Goal: Task Accomplishment & Management: Use online tool/utility

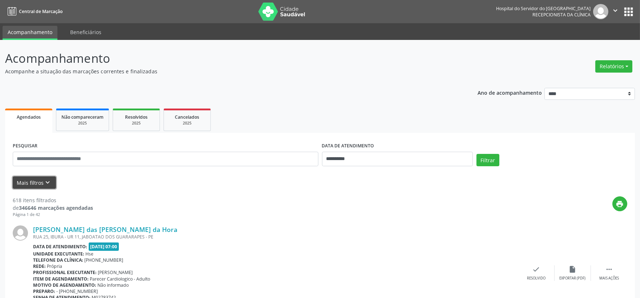
click at [33, 181] on button "Mais filtros keyboard_arrow_down" at bounding box center [34, 183] width 43 height 13
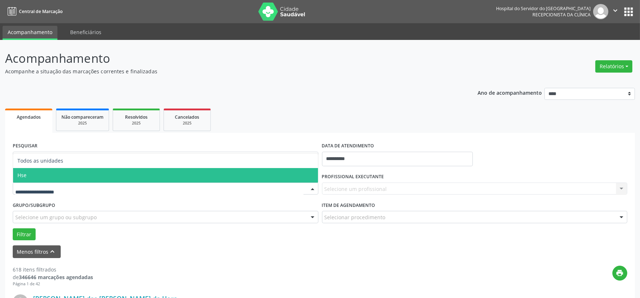
click at [52, 170] on span "Hse" at bounding box center [165, 175] width 305 height 15
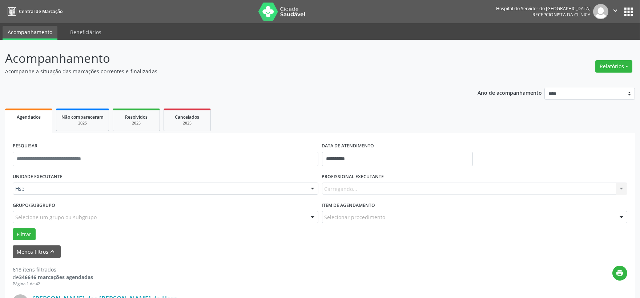
click at [385, 189] on div "Carregando... Nenhum resultado encontrado para: " " Não há nenhuma opção para s…" at bounding box center [474, 189] width 305 height 12
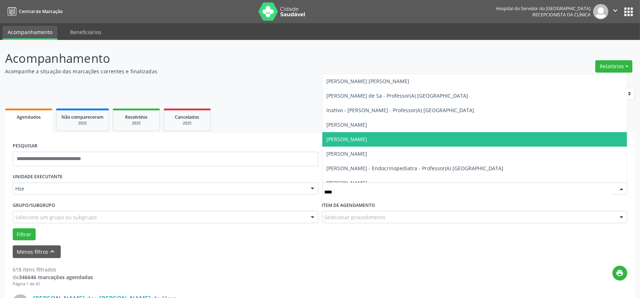
type input "*****"
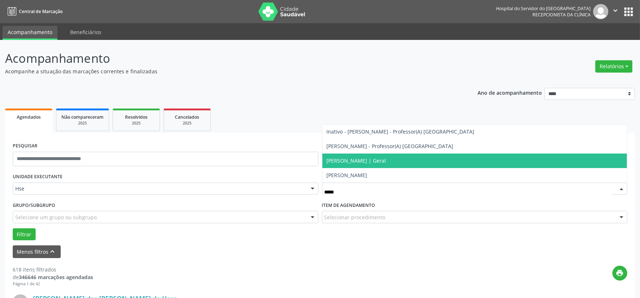
click at [364, 162] on span "[PERSON_NAME] | Geral" at bounding box center [357, 160] width 60 height 7
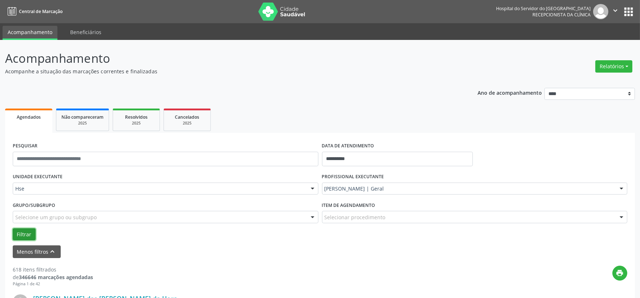
click at [22, 235] on button "Filtrar" at bounding box center [24, 234] width 23 height 12
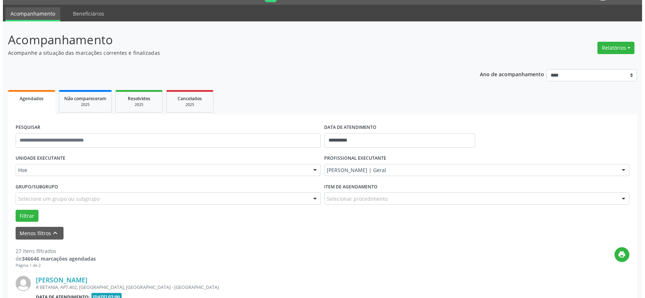
scroll to position [139, 0]
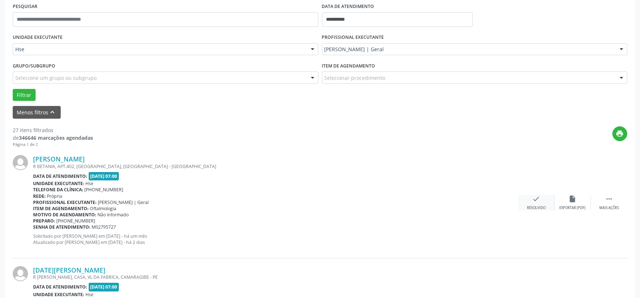
click at [539, 202] on icon "check" at bounding box center [536, 199] width 8 height 8
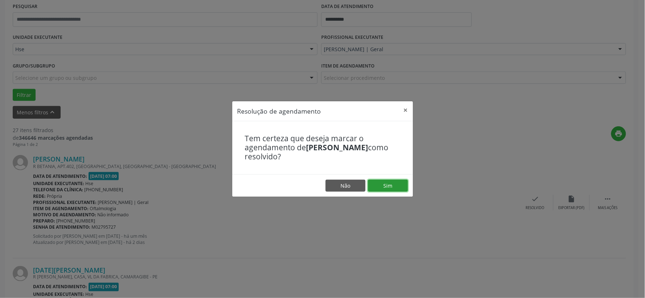
click at [398, 185] on button "Sim" at bounding box center [388, 186] width 40 height 12
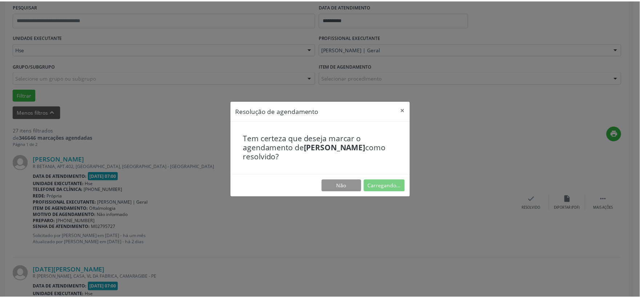
scroll to position [11, 0]
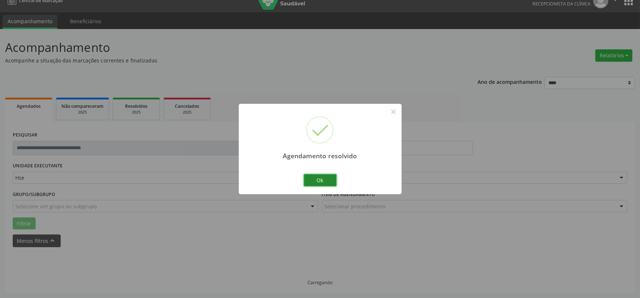
click at [332, 183] on button "Ok" at bounding box center [320, 180] width 33 height 12
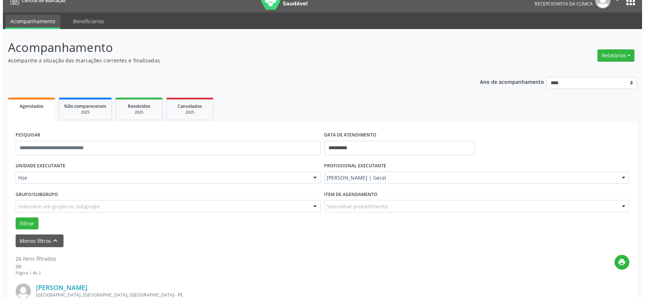
scroll to position [139, 0]
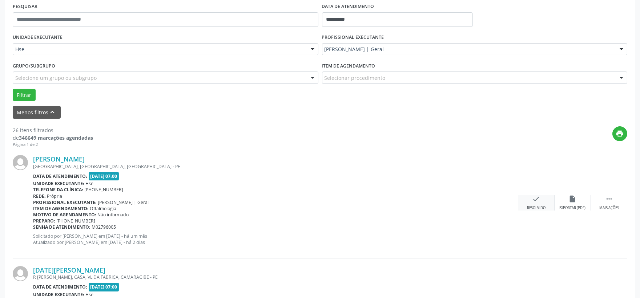
click at [534, 198] on icon "check" at bounding box center [536, 199] width 8 height 8
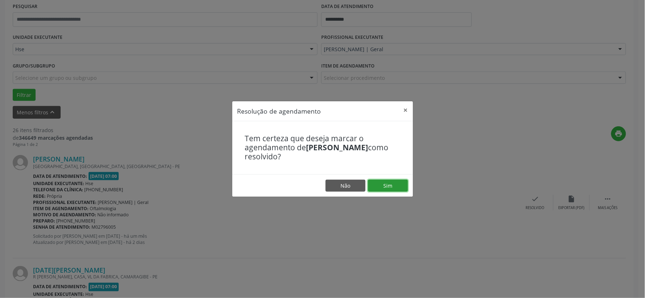
click at [396, 186] on button "Sim" at bounding box center [388, 186] width 40 height 12
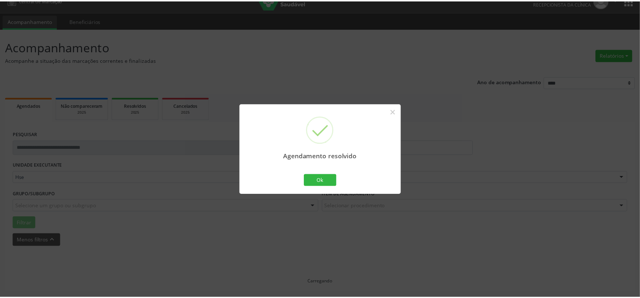
scroll to position [11, 0]
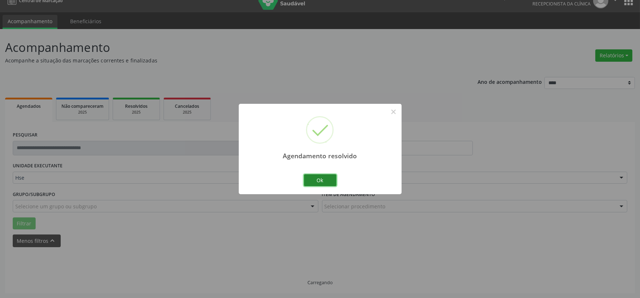
click at [324, 179] on button "Ok" at bounding box center [320, 180] width 33 height 12
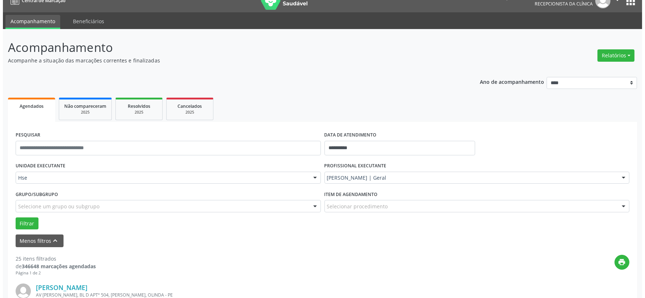
scroll to position [92, 0]
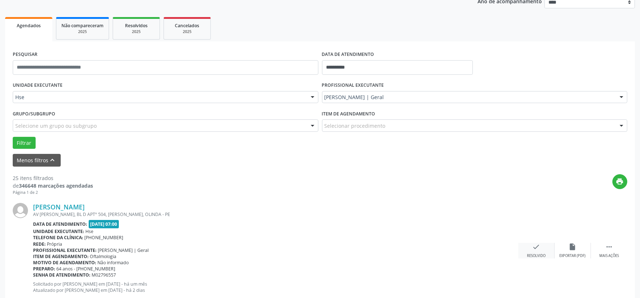
click at [538, 256] on div "Resolvido" at bounding box center [536, 256] width 19 height 5
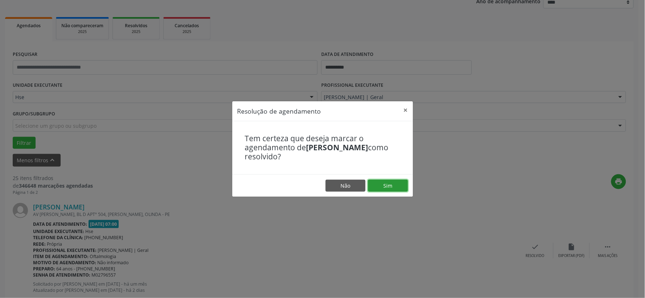
click at [401, 190] on button "Sim" at bounding box center [388, 186] width 40 height 12
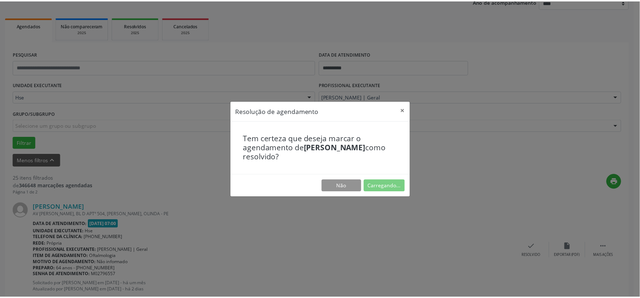
scroll to position [11, 0]
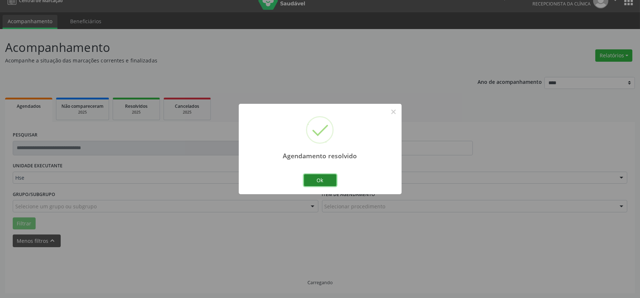
click at [335, 180] on button "Ok" at bounding box center [320, 180] width 33 height 12
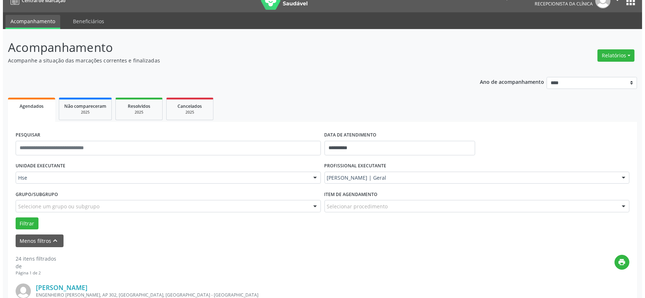
scroll to position [92, 0]
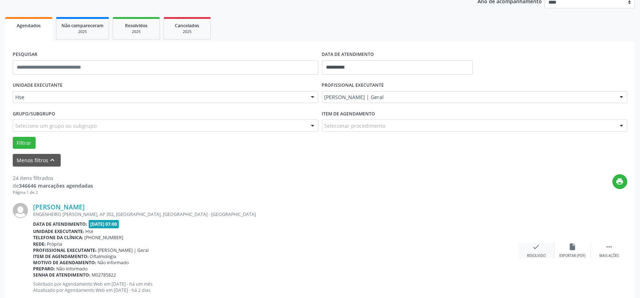
click at [538, 248] on icon "check" at bounding box center [536, 247] width 8 height 8
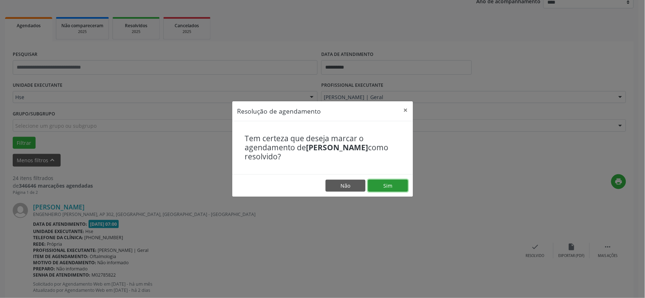
click at [398, 183] on button "Sim" at bounding box center [388, 186] width 40 height 12
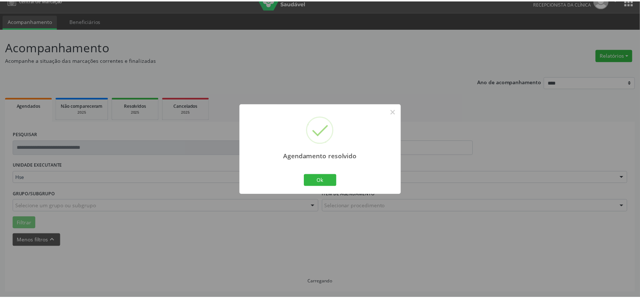
scroll to position [11, 0]
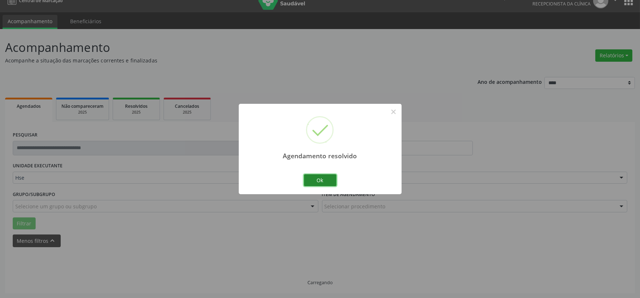
click at [328, 177] on button "Ok" at bounding box center [320, 180] width 33 height 12
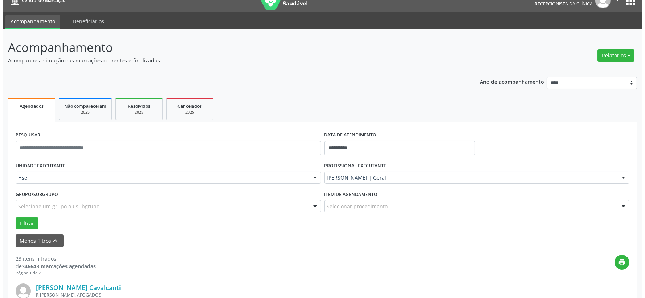
scroll to position [92, 0]
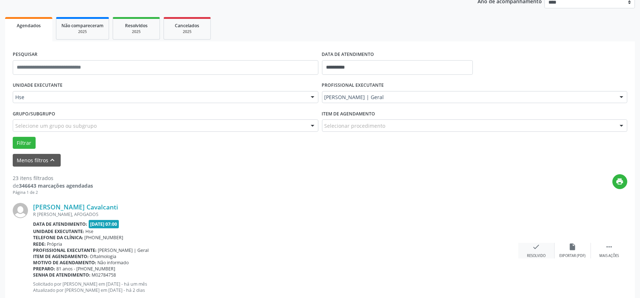
click at [535, 245] on icon "check" at bounding box center [536, 247] width 8 height 8
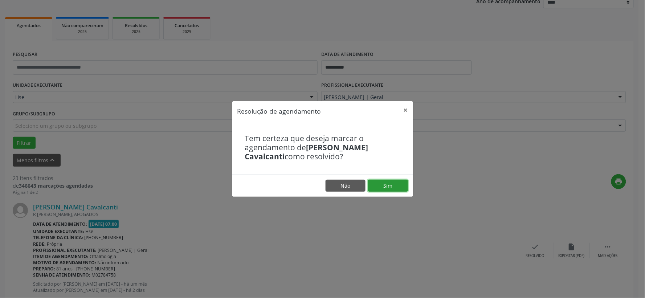
click at [389, 183] on button "Sim" at bounding box center [388, 186] width 40 height 12
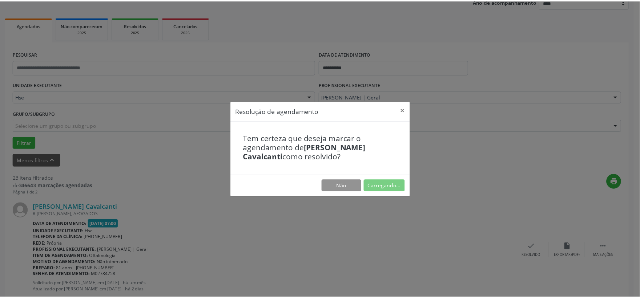
scroll to position [11, 0]
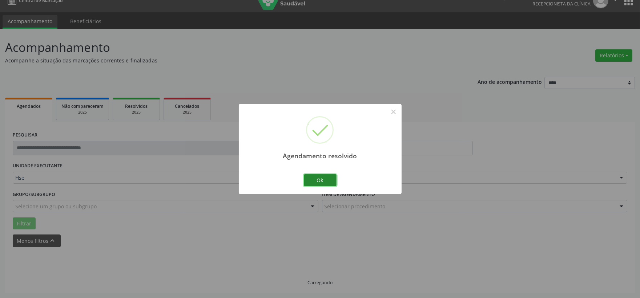
click at [326, 182] on button "Ok" at bounding box center [320, 180] width 33 height 12
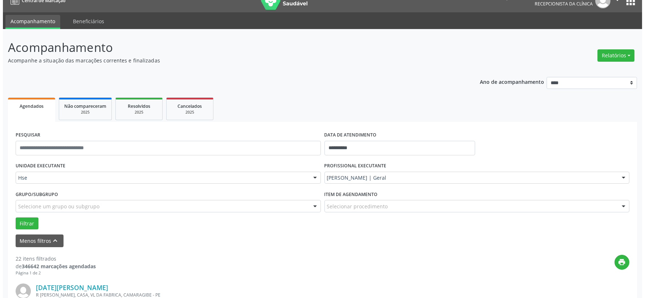
scroll to position [132, 0]
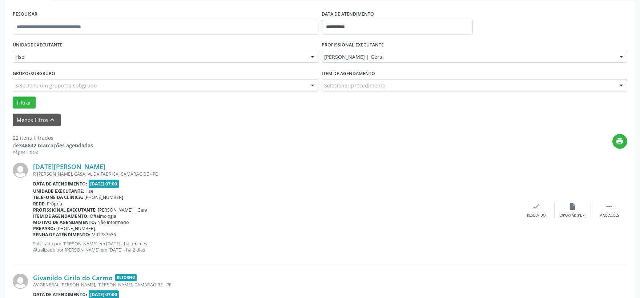
click at [536, 199] on div "Lucia Alves da Mota R CARLOS ALBERTO, CASA, VL DA FABRICA, CAMARAGIBE - PE Data…" at bounding box center [320, 210] width 614 height 111
click at [531, 209] on div "check Resolvido" at bounding box center [536, 211] width 36 height 16
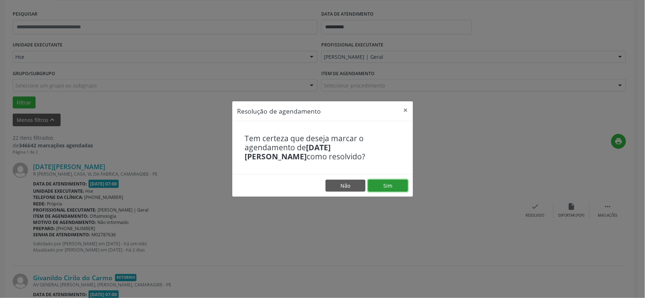
click at [384, 189] on button "Sim" at bounding box center [388, 186] width 40 height 12
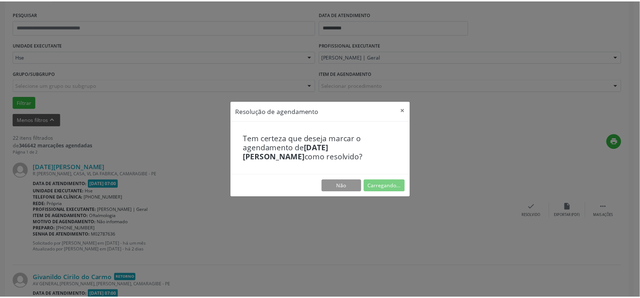
scroll to position [11, 0]
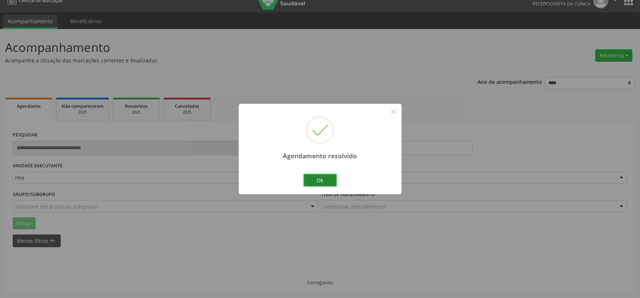
click at [310, 178] on button "Ok" at bounding box center [320, 180] width 33 height 12
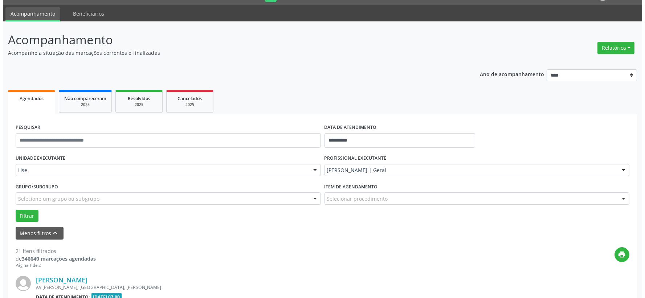
scroll to position [99, 0]
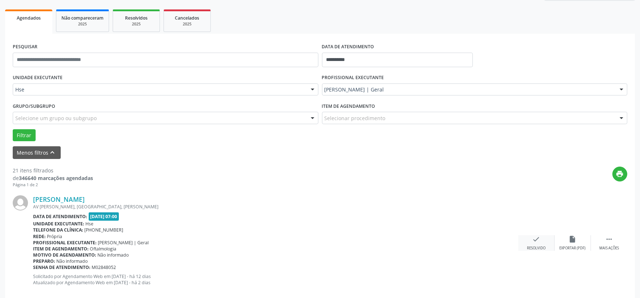
click at [536, 248] on div "Resolvido" at bounding box center [536, 248] width 19 height 5
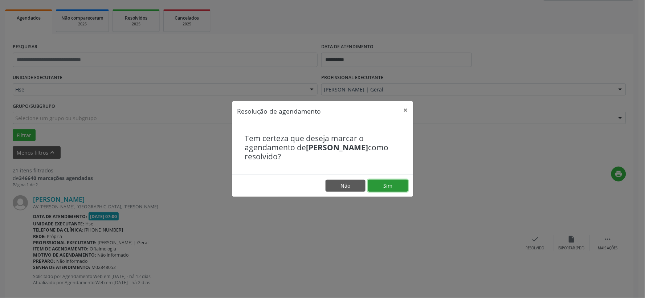
click at [373, 183] on button "Sim" at bounding box center [388, 186] width 40 height 12
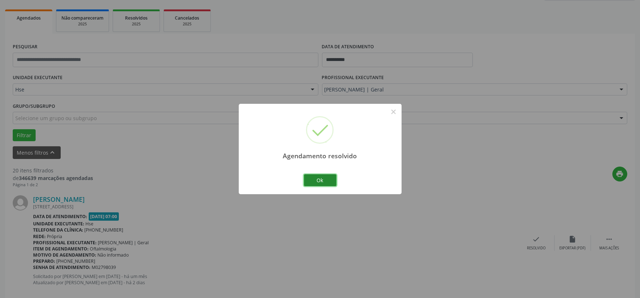
click at [322, 180] on button "Ok" at bounding box center [320, 180] width 33 height 12
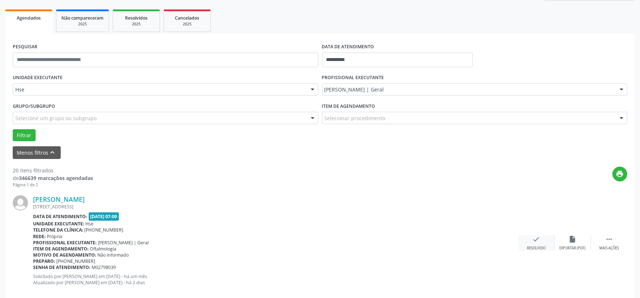
click at [536, 238] on icon "check" at bounding box center [536, 239] width 8 height 8
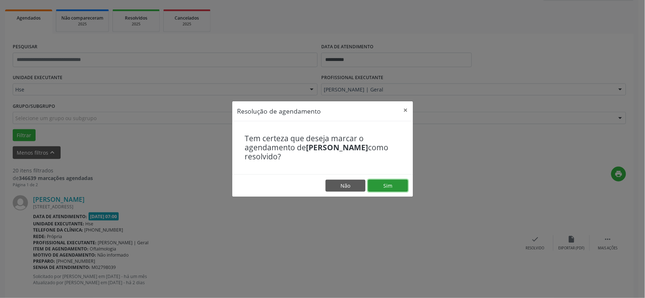
click at [376, 181] on button "Sim" at bounding box center [388, 186] width 40 height 12
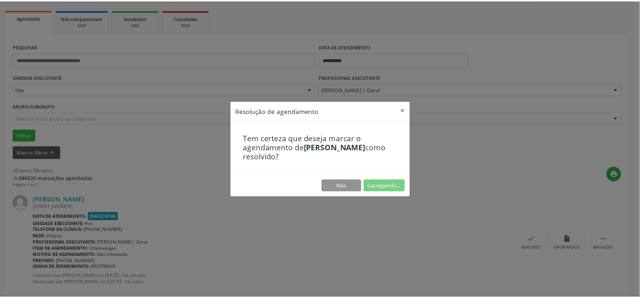
scroll to position [11, 0]
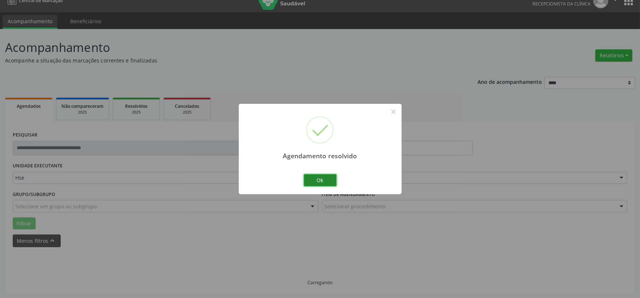
click at [324, 179] on button "Ok" at bounding box center [320, 180] width 33 height 12
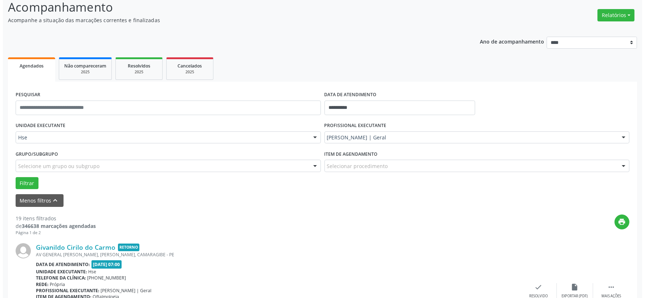
scroll to position [92, 0]
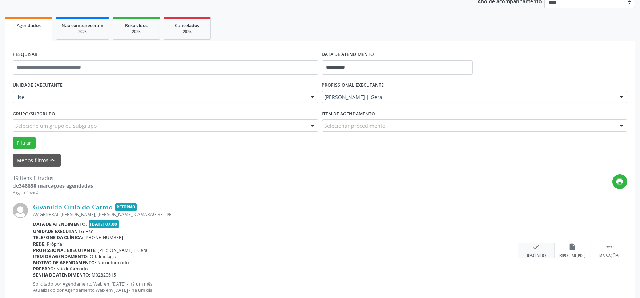
click at [538, 248] on icon "check" at bounding box center [536, 247] width 8 height 8
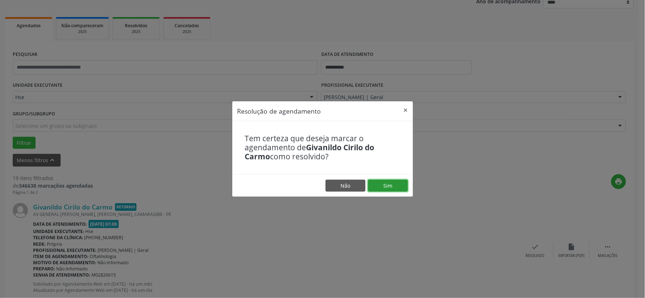
click at [390, 184] on button "Sim" at bounding box center [388, 186] width 40 height 12
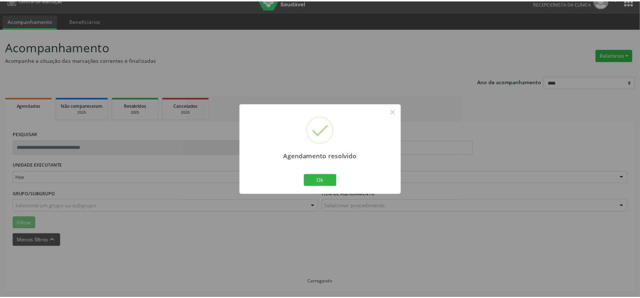
scroll to position [11, 0]
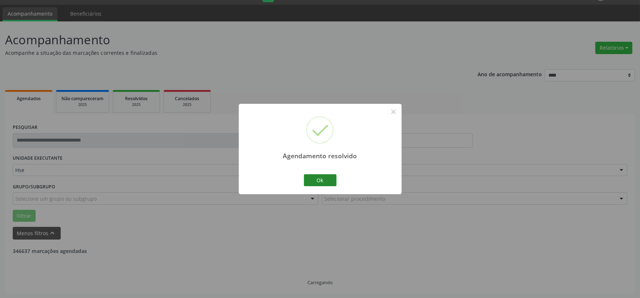
click at [326, 186] on button "Ok" at bounding box center [320, 180] width 33 height 12
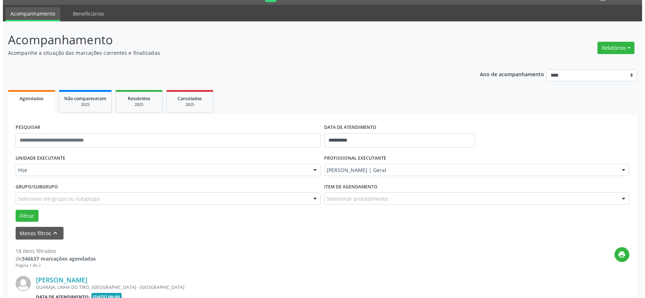
scroll to position [92, 0]
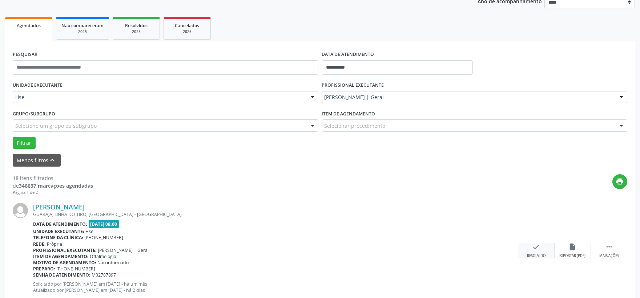
click at [532, 246] on icon "check" at bounding box center [536, 247] width 8 height 8
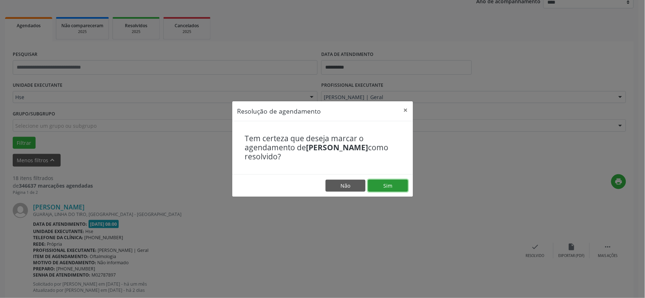
click at [386, 184] on button "Sim" at bounding box center [388, 186] width 40 height 12
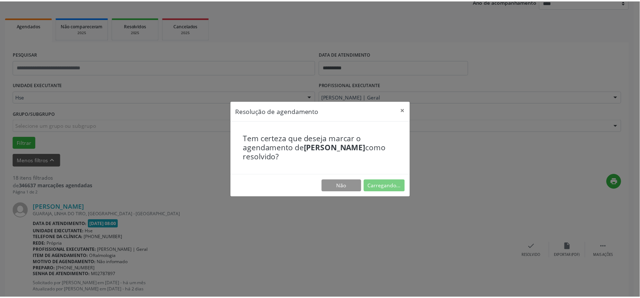
scroll to position [11, 0]
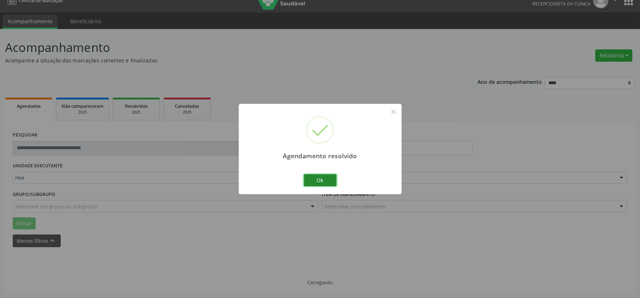
click at [311, 176] on button "Ok" at bounding box center [320, 180] width 33 height 12
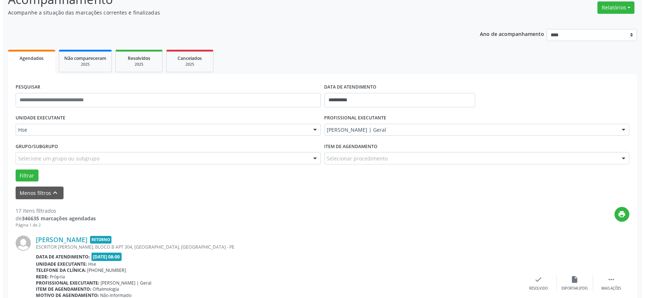
scroll to position [99, 0]
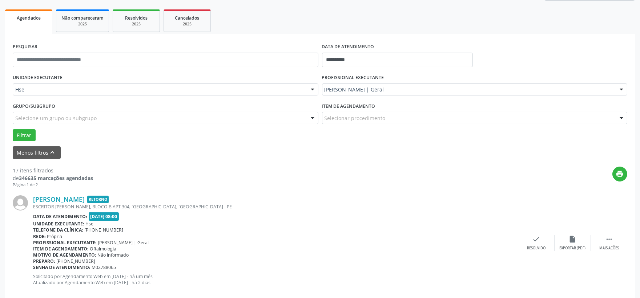
click at [532, 233] on div "Tereza Alexandra Rodrigues de Medeiros Retorno ESCRITOR RAMOS DE ALMEIDA, BLOCO…" at bounding box center [320, 243] width 614 height 111
click at [535, 239] on icon "check" at bounding box center [536, 239] width 8 height 8
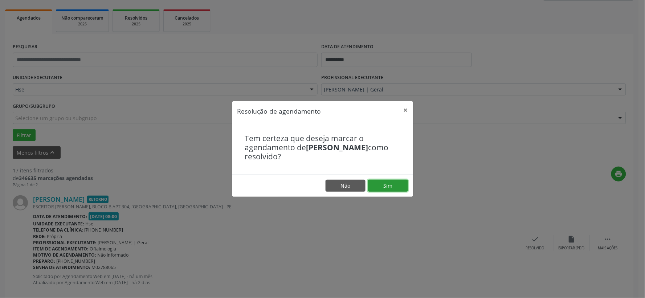
click at [384, 187] on button "Sim" at bounding box center [388, 186] width 40 height 12
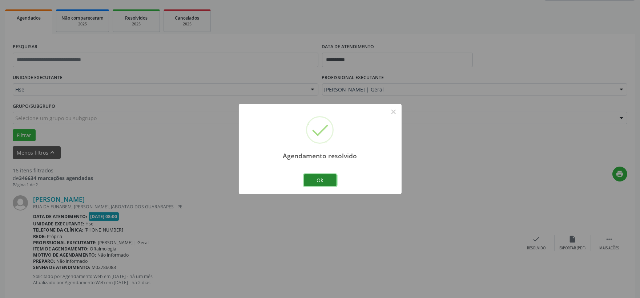
click at [314, 180] on button "Ok" at bounding box center [320, 180] width 33 height 12
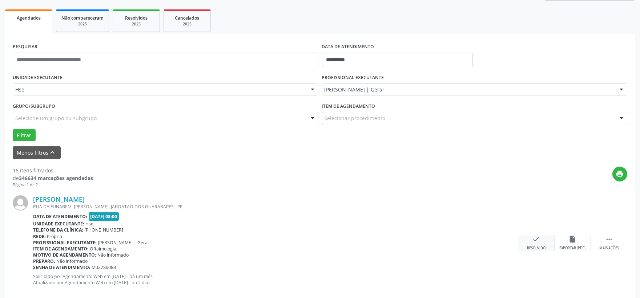
click at [542, 243] on div "check Resolvido" at bounding box center [536, 243] width 36 height 16
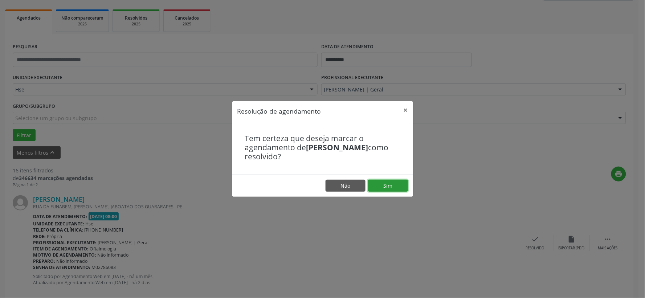
click at [393, 180] on button "Sim" at bounding box center [388, 186] width 40 height 12
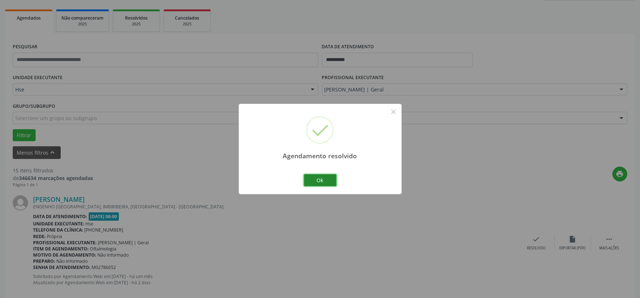
click at [317, 182] on button "Ok" at bounding box center [320, 180] width 33 height 12
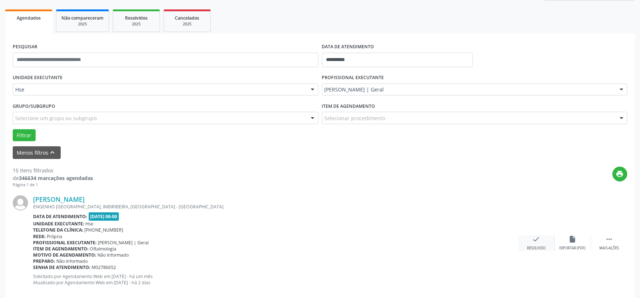
click at [536, 242] on icon "check" at bounding box center [536, 239] width 8 height 8
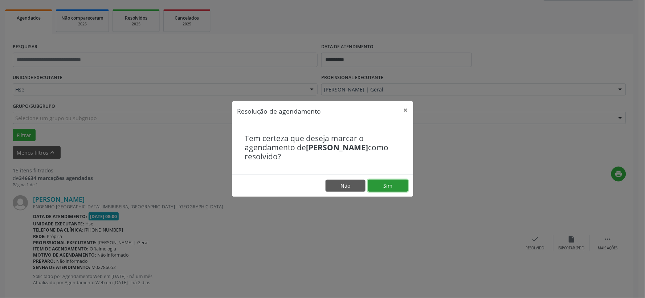
click at [388, 182] on button "Sim" at bounding box center [388, 186] width 40 height 12
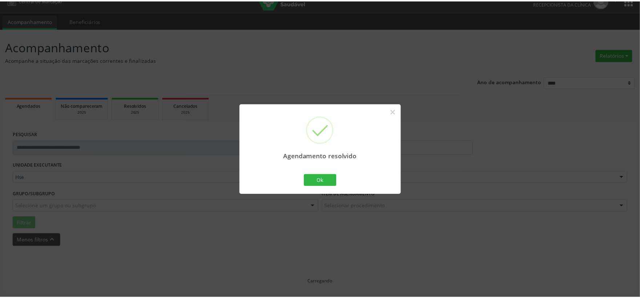
scroll to position [11, 0]
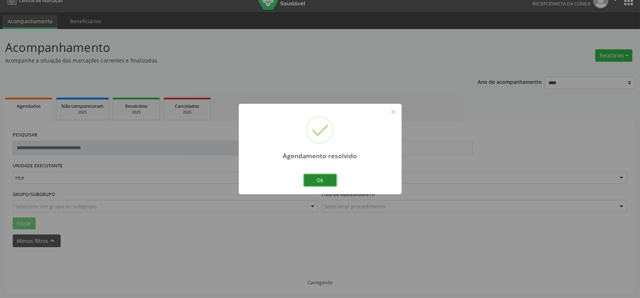
click at [326, 181] on button "Ok" at bounding box center [320, 180] width 33 height 12
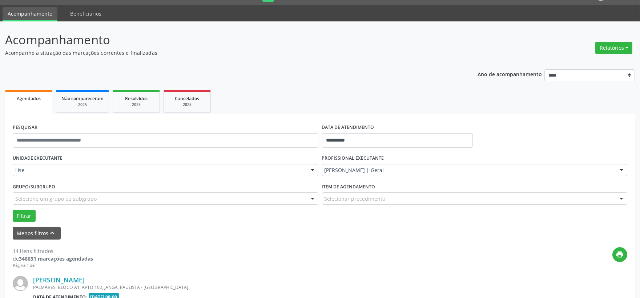
scroll to position [99, 0]
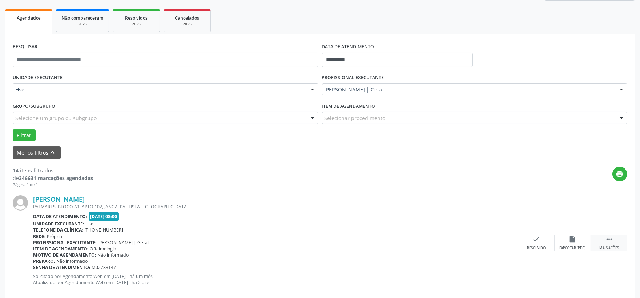
click at [615, 246] on div "Mais ações" at bounding box center [609, 248] width 20 height 5
click at [568, 236] on div "alarm_off Não compareceu" at bounding box center [572, 243] width 36 height 16
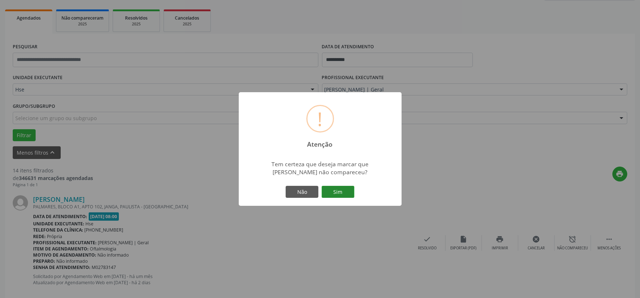
click at [341, 197] on button "Sim" at bounding box center [337, 192] width 33 height 12
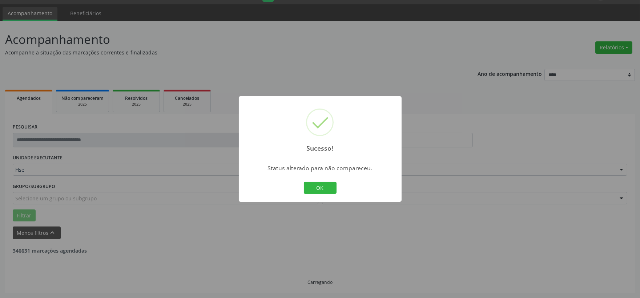
scroll to position [19, 0]
click at [317, 186] on button "OK" at bounding box center [320, 188] width 33 height 12
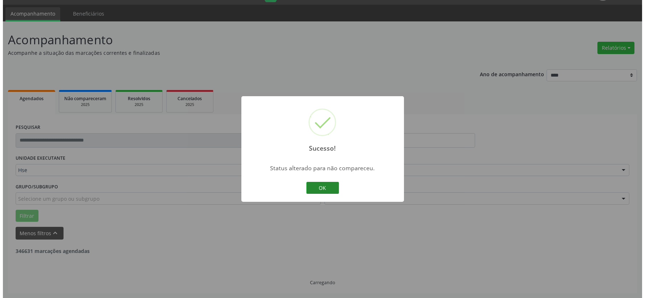
scroll to position [99, 0]
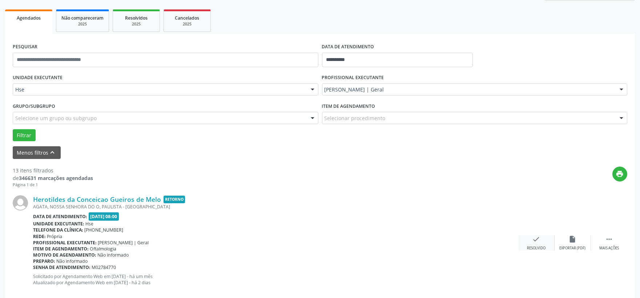
click at [532, 240] on icon "check" at bounding box center [536, 239] width 8 height 8
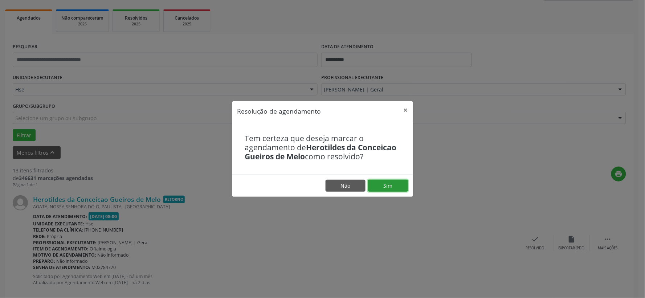
click at [386, 190] on button "Sim" at bounding box center [388, 186] width 40 height 12
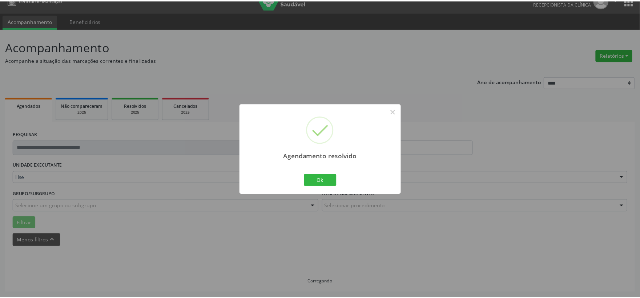
scroll to position [11, 0]
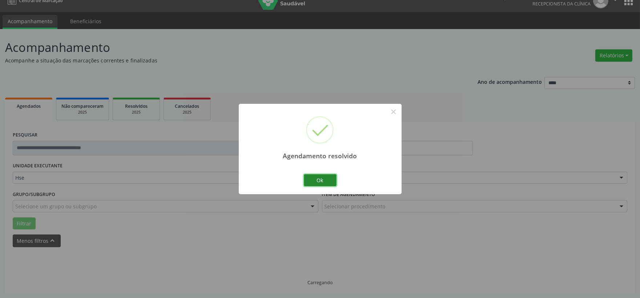
click at [313, 180] on button "Ok" at bounding box center [320, 180] width 33 height 12
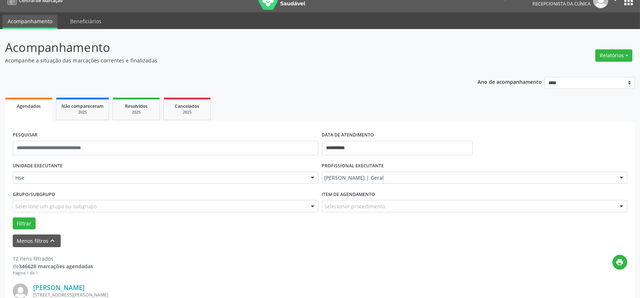
scroll to position [92, 0]
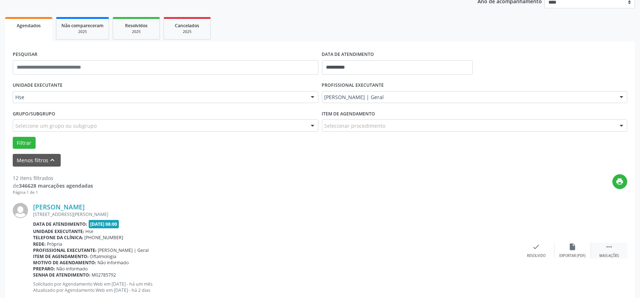
click at [605, 250] on icon "" at bounding box center [609, 247] width 8 height 8
click at [569, 248] on icon "alarm_off" at bounding box center [572, 247] width 8 height 8
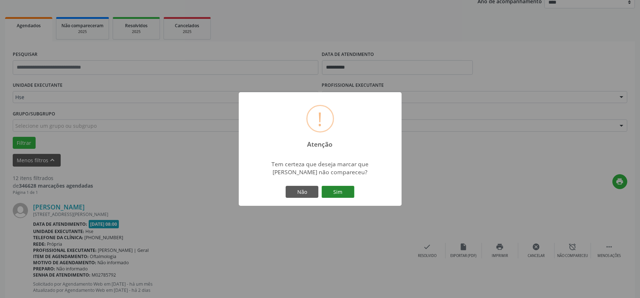
click at [339, 193] on button "Sim" at bounding box center [337, 192] width 33 height 12
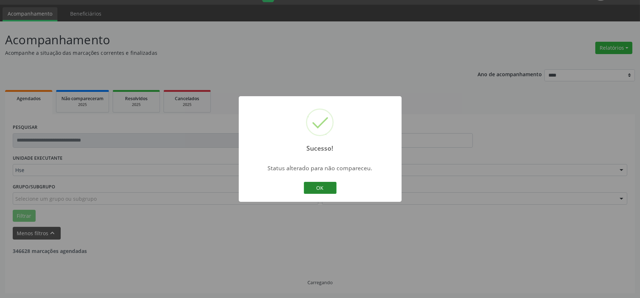
click at [327, 191] on button "OK" at bounding box center [320, 188] width 33 height 12
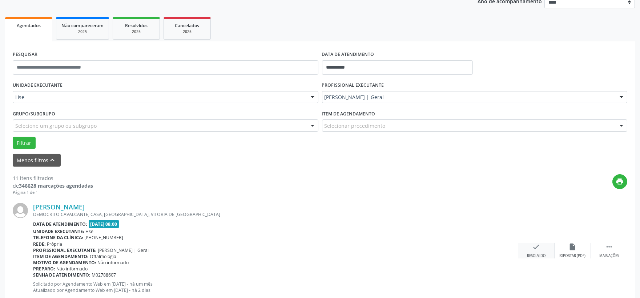
click at [533, 248] on icon "check" at bounding box center [536, 247] width 8 height 8
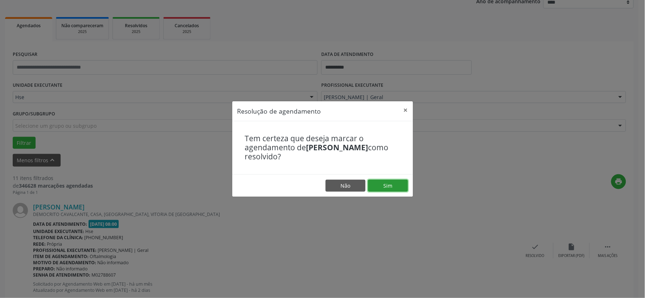
click at [393, 182] on button "Sim" at bounding box center [388, 186] width 40 height 12
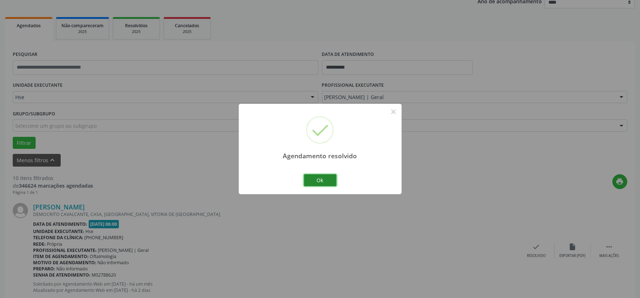
click at [318, 180] on button "Ok" at bounding box center [320, 180] width 33 height 12
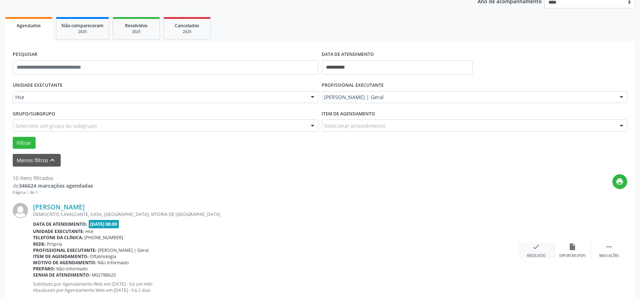
click at [532, 245] on icon "check" at bounding box center [536, 247] width 8 height 8
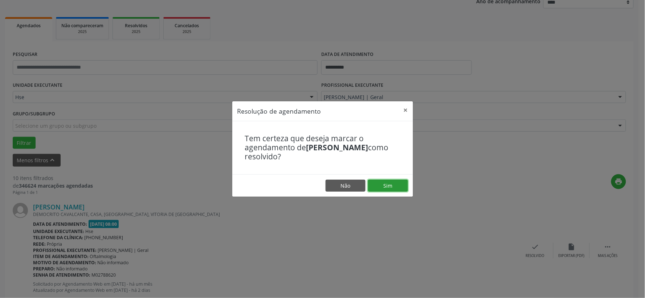
click at [378, 191] on button "Sim" at bounding box center [388, 186] width 40 height 12
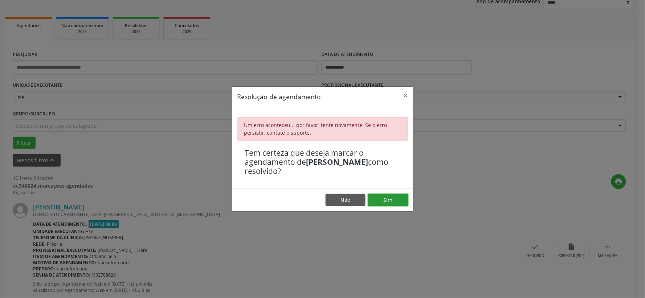
click at [395, 197] on button "Sim" at bounding box center [388, 200] width 40 height 12
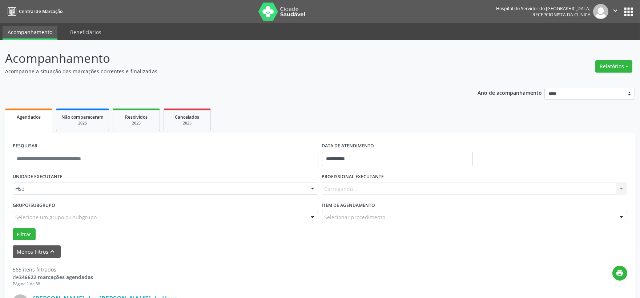
click at [382, 187] on div "Carregando... Nenhum resultado encontrado para: " " Não há nenhuma opção para s…" at bounding box center [474, 189] width 305 height 12
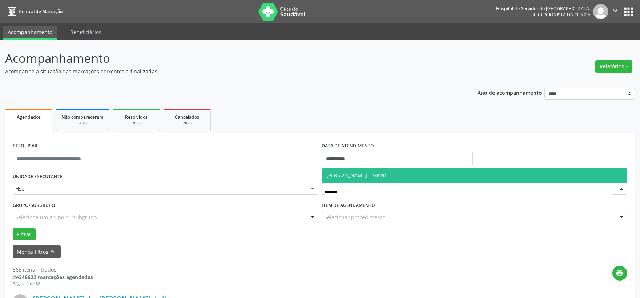
type input "********"
click at [378, 176] on span "[PERSON_NAME] | Geral" at bounding box center [357, 175] width 60 height 7
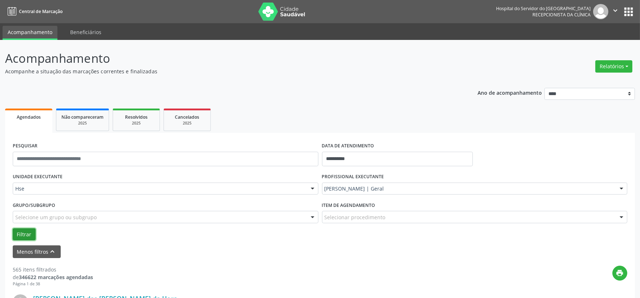
click at [27, 234] on button "Filtrar" at bounding box center [24, 234] width 23 height 12
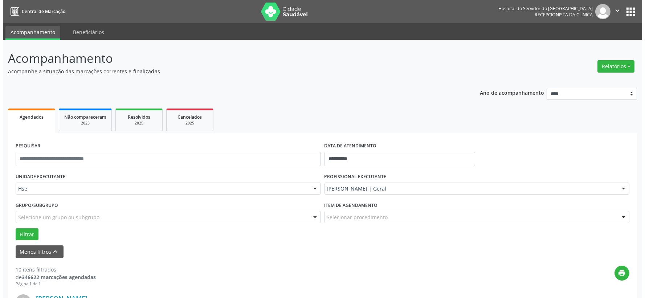
scroll to position [121, 0]
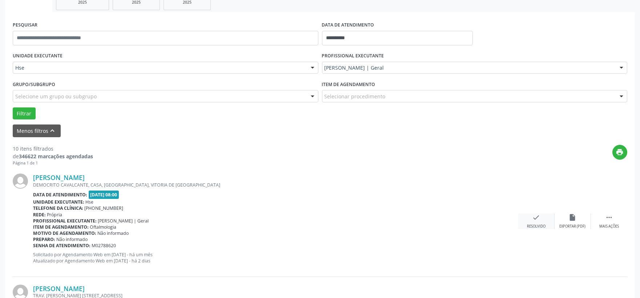
click at [527, 216] on div "check Resolvido" at bounding box center [536, 222] width 36 height 16
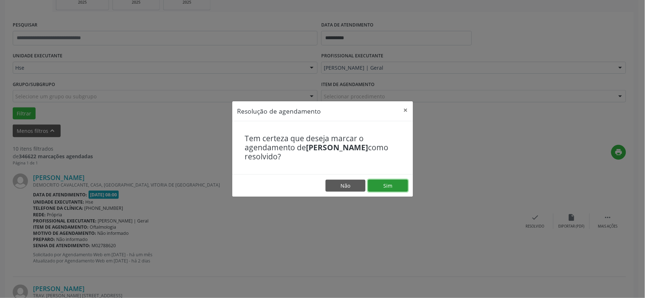
click at [393, 187] on button "Sim" at bounding box center [388, 186] width 40 height 12
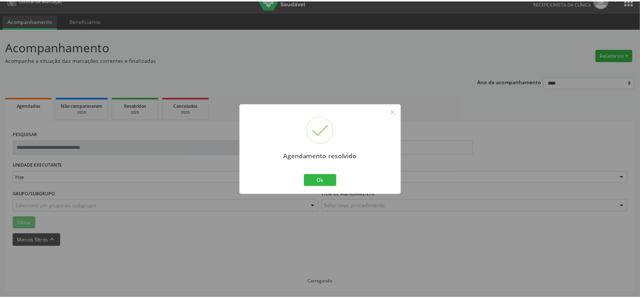
scroll to position [11, 0]
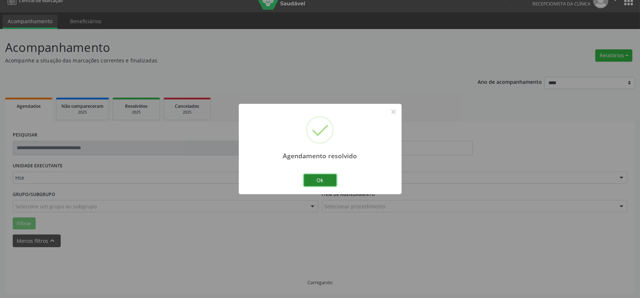
click at [331, 182] on button "Ok" at bounding box center [320, 180] width 33 height 12
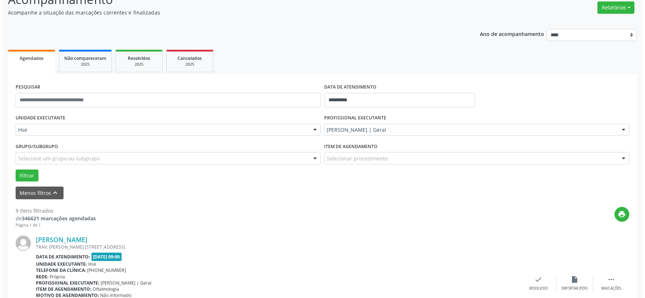
scroll to position [99, 0]
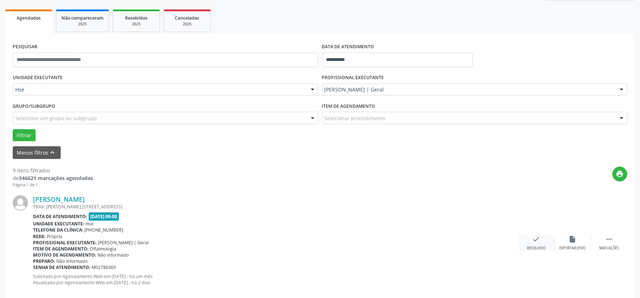
click at [527, 243] on div "check Resolvido" at bounding box center [536, 243] width 36 height 16
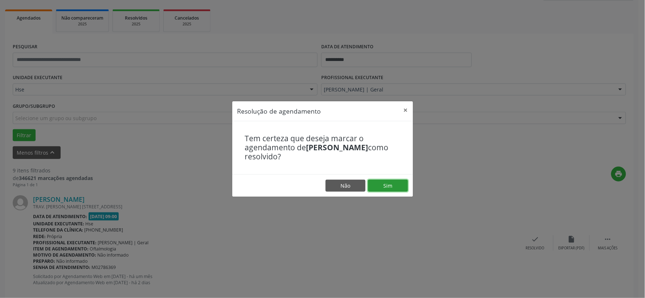
click at [403, 183] on button "Sim" at bounding box center [388, 186] width 40 height 12
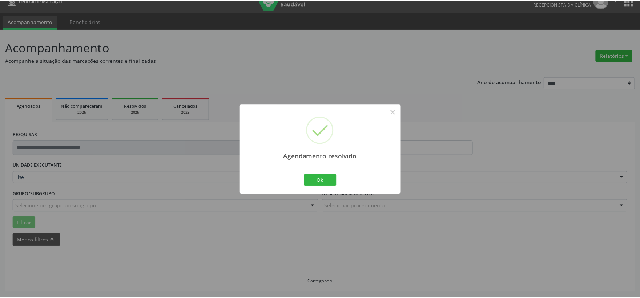
scroll to position [11, 0]
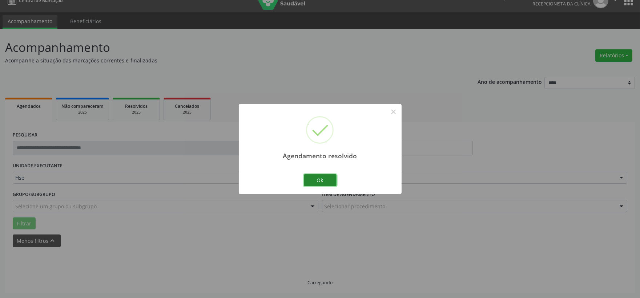
click at [326, 181] on button "Ok" at bounding box center [320, 180] width 33 height 12
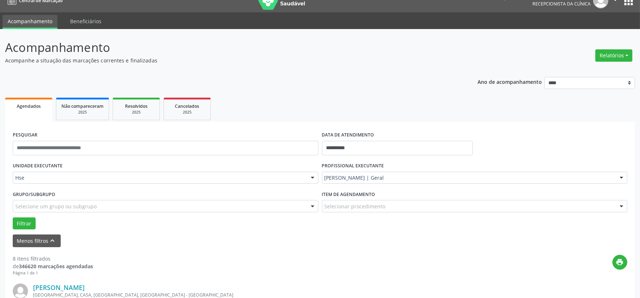
scroll to position [92, 0]
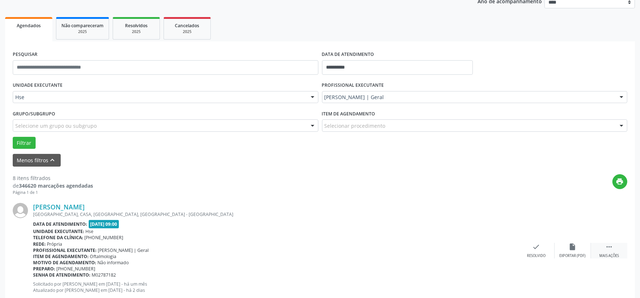
click at [604, 243] on div " Mais ações" at bounding box center [609, 251] width 36 height 16
click at [570, 251] on icon "alarm_off" at bounding box center [572, 247] width 8 height 8
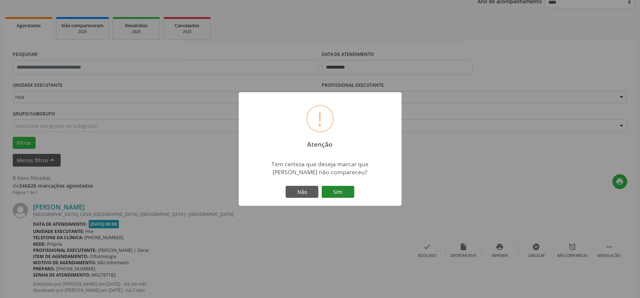
click at [336, 190] on button "Sim" at bounding box center [337, 192] width 33 height 12
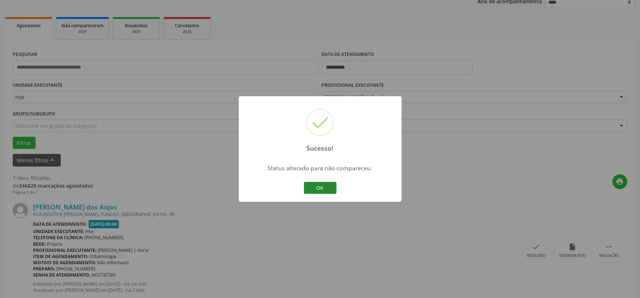
click at [320, 186] on button "OK" at bounding box center [320, 188] width 33 height 12
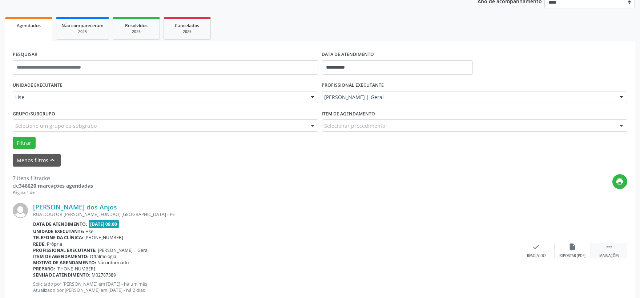
click at [605, 250] on icon "" at bounding box center [609, 247] width 8 height 8
click at [574, 250] on icon "alarm_off" at bounding box center [572, 247] width 8 height 8
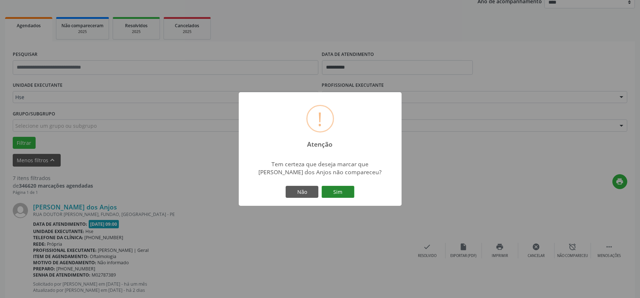
click at [340, 190] on button "Sim" at bounding box center [337, 192] width 33 height 12
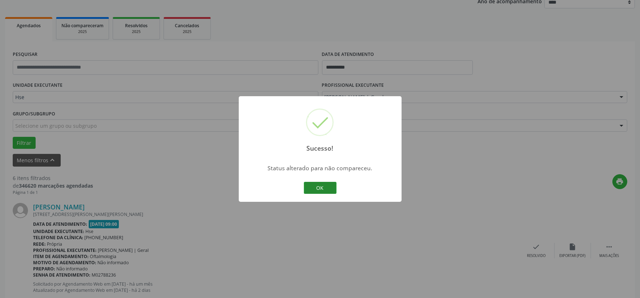
click at [317, 188] on button "OK" at bounding box center [320, 188] width 33 height 12
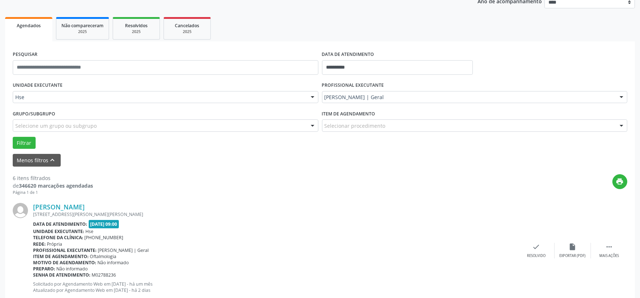
scroll to position [132, 0]
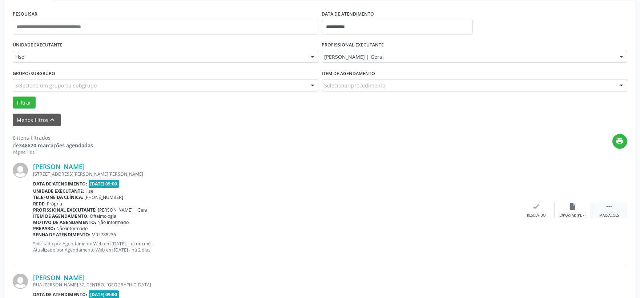
click at [606, 207] on icon "" at bounding box center [609, 207] width 8 height 8
click at [571, 211] on div "alarm_off Não compareceu" at bounding box center [572, 211] width 36 height 16
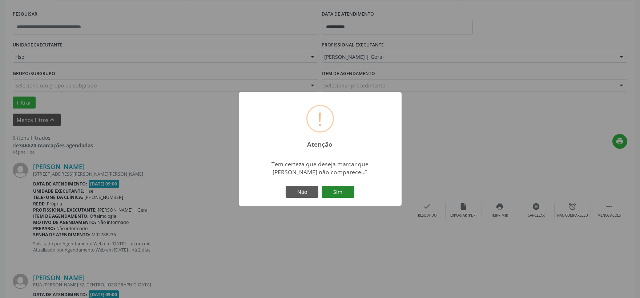
click at [343, 190] on button "Sim" at bounding box center [337, 192] width 33 height 12
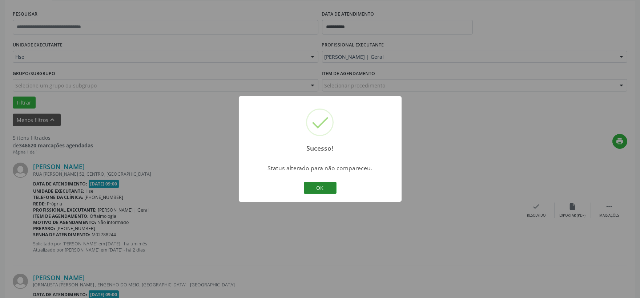
click at [324, 188] on button "OK" at bounding box center [320, 188] width 33 height 12
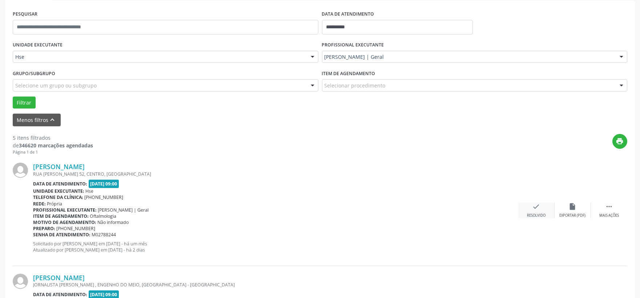
click at [543, 205] on div "check Resolvido" at bounding box center [536, 211] width 36 height 16
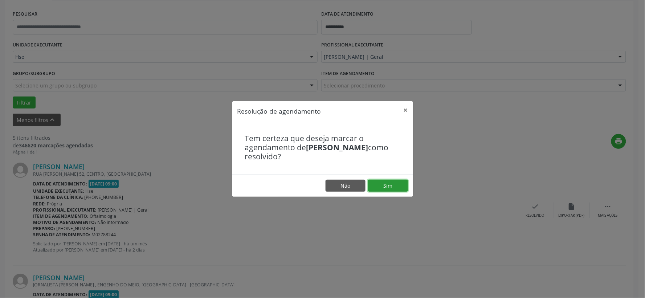
click at [403, 180] on button "Sim" at bounding box center [388, 186] width 40 height 12
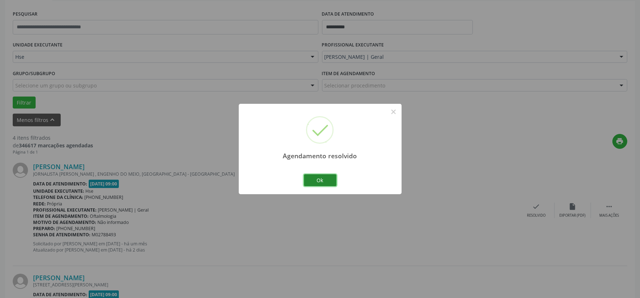
click at [313, 175] on button "Ok" at bounding box center [320, 180] width 33 height 12
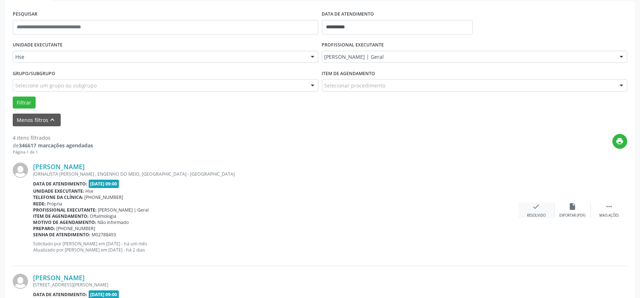
drag, startPoint x: 545, startPoint y: 219, endPoint x: 534, endPoint y: 212, distance: 12.9
click at [545, 219] on div "[PERSON_NAME] JORNALISTA [PERSON_NAME] , ENGENHO DO MEIO, [GEOGRAPHIC_DATA] - […" at bounding box center [320, 210] width 614 height 111
click at [529, 208] on div "check Resolvido" at bounding box center [536, 211] width 36 height 16
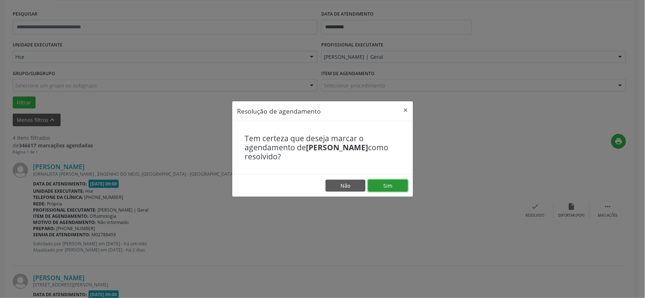
click at [396, 190] on button "Sim" at bounding box center [388, 186] width 40 height 12
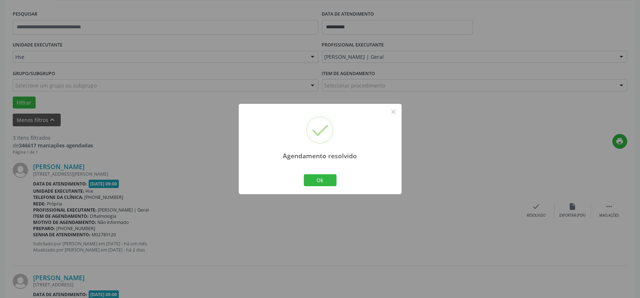
click at [313, 173] on div "Ok Cancel" at bounding box center [320, 180] width 36 height 15
click at [315, 176] on button "Ok" at bounding box center [320, 180] width 33 height 12
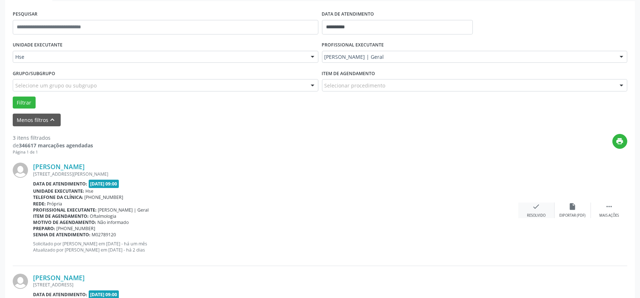
click at [547, 204] on div "check Resolvido" at bounding box center [536, 211] width 36 height 16
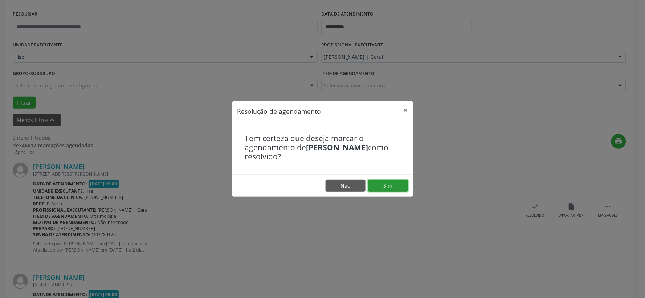
click at [391, 184] on button "Sim" at bounding box center [388, 186] width 40 height 12
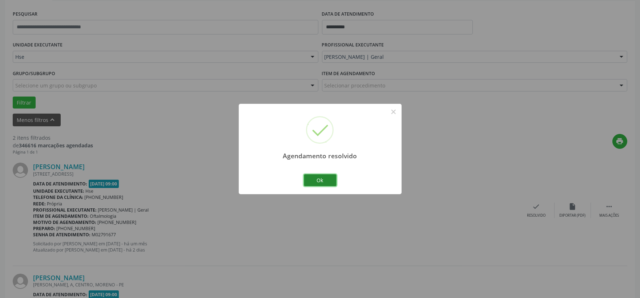
click at [316, 177] on button "Ok" at bounding box center [320, 180] width 33 height 12
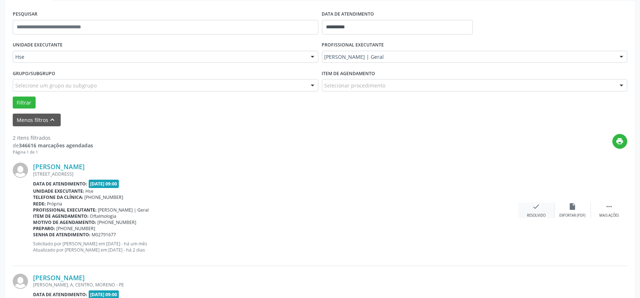
click at [529, 206] on div "check Resolvido" at bounding box center [536, 211] width 36 height 16
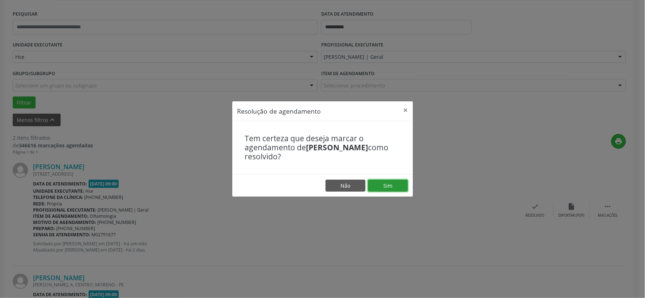
click at [397, 187] on button "Sim" at bounding box center [388, 186] width 40 height 12
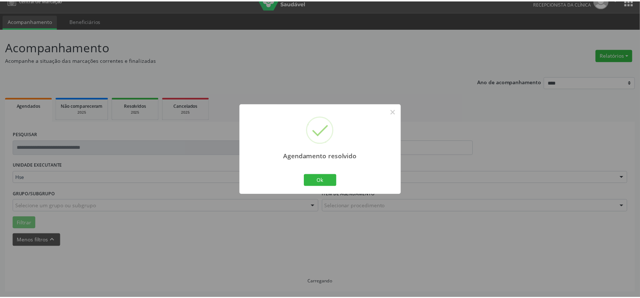
scroll to position [11, 0]
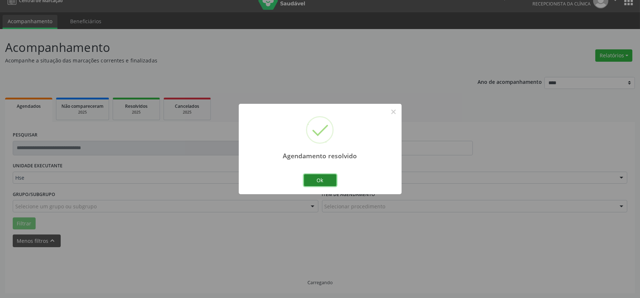
click at [311, 182] on button "Ok" at bounding box center [320, 180] width 33 height 12
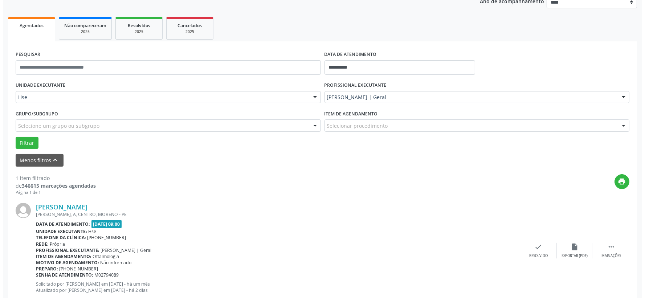
scroll to position [112, 0]
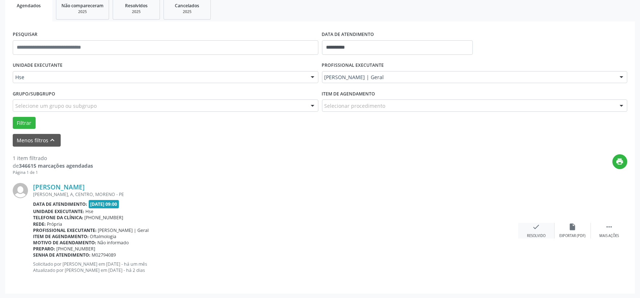
click at [532, 228] on icon "check" at bounding box center [536, 227] width 8 height 8
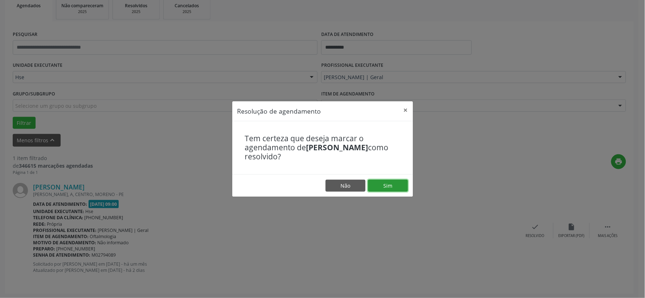
click at [398, 185] on button "Sim" at bounding box center [388, 186] width 40 height 12
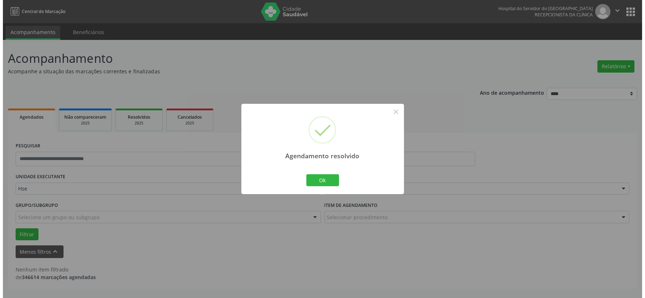
scroll to position [0, 0]
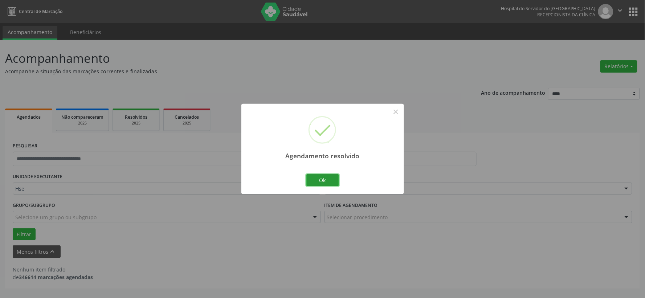
click at [330, 182] on button "Ok" at bounding box center [323, 180] width 33 height 12
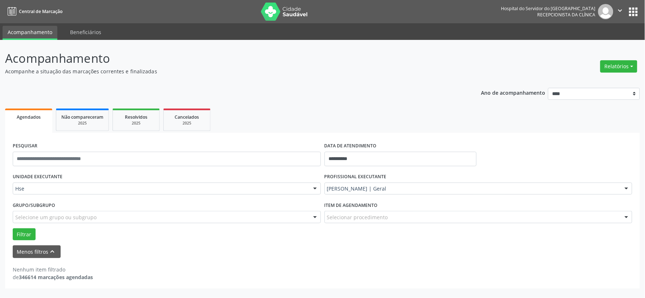
click at [302, 11] on img at bounding box center [284, 12] width 47 height 18
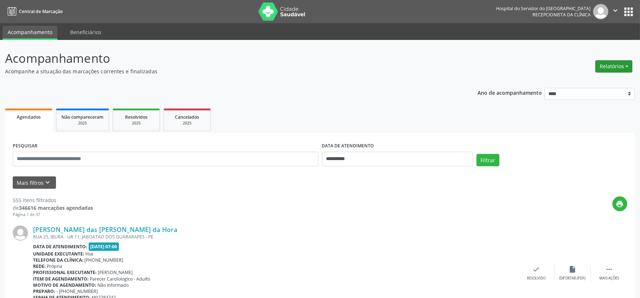
click at [622, 63] on button "Relatórios" at bounding box center [613, 66] width 37 height 12
click at [602, 77] on link "Agendamentos" at bounding box center [593, 82] width 78 height 10
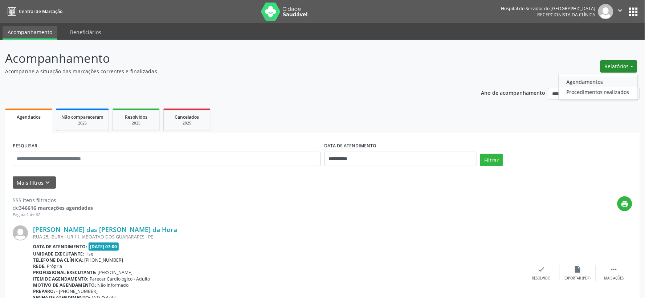
select select "*"
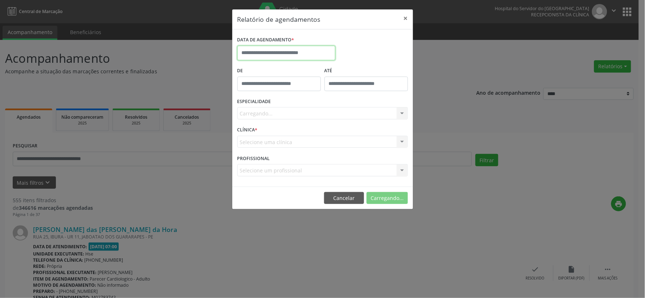
click at [301, 52] on input "text" at bounding box center [287, 53] width 98 height 15
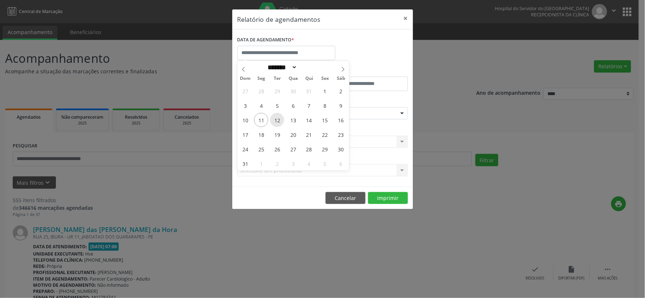
click at [271, 121] on span "12" at bounding box center [277, 120] width 14 height 14
type input "**********"
click at [271, 121] on span "12" at bounding box center [277, 120] width 14 height 14
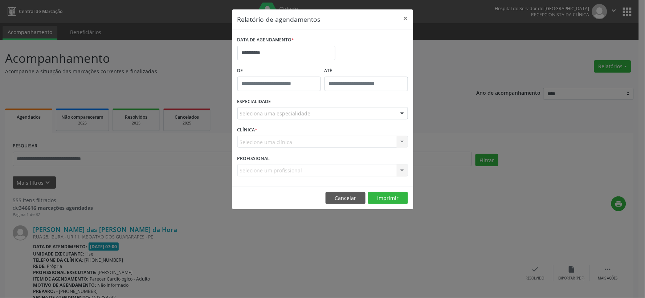
click at [287, 109] on div "Seleciona uma especialidade" at bounding box center [323, 113] width 171 height 12
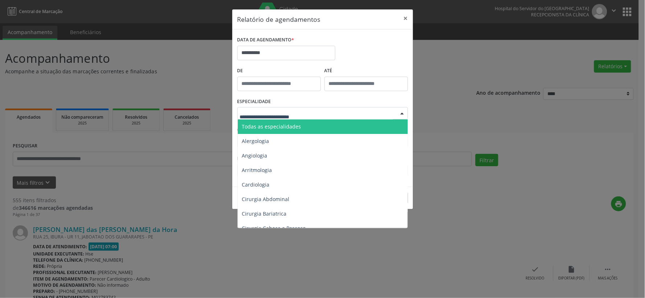
click at [291, 123] on span "Todas as especialidades" at bounding box center [271, 126] width 59 height 7
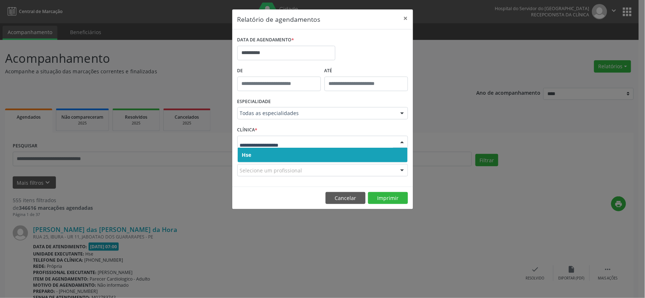
click at [306, 146] on div at bounding box center [323, 142] width 171 height 12
click at [313, 119] on div "Todas as especialidades" at bounding box center [323, 113] width 171 height 12
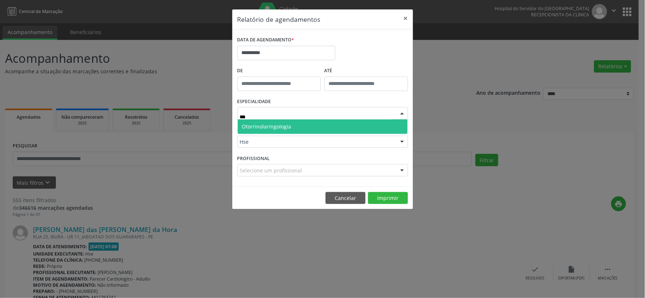
click at [295, 124] on span "Otorrinolaringologia" at bounding box center [323, 126] width 170 height 15
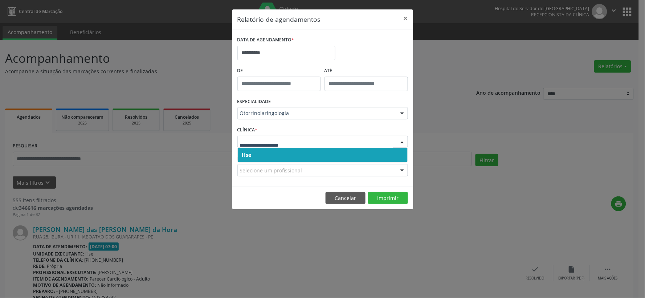
click at [300, 149] on span "Hse" at bounding box center [323, 155] width 170 height 15
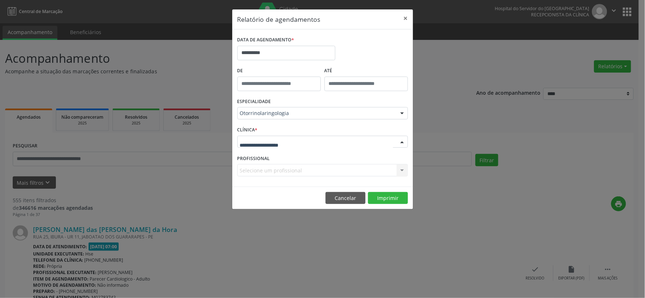
click at [302, 143] on div at bounding box center [323, 142] width 171 height 12
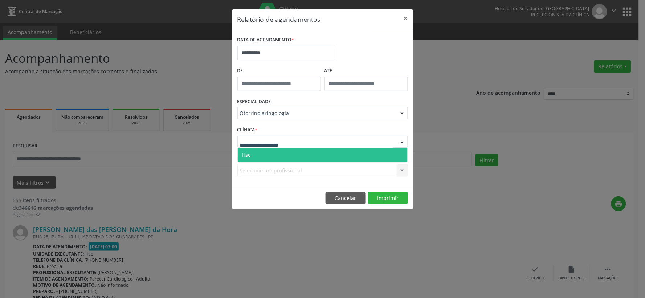
click at [296, 153] on span "Hse" at bounding box center [323, 155] width 170 height 15
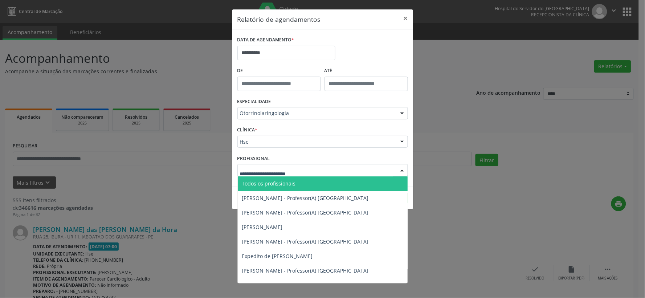
click at [292, 185] on span "Todos os profissionais" at bounding box center [269, 183] width 54 height 7
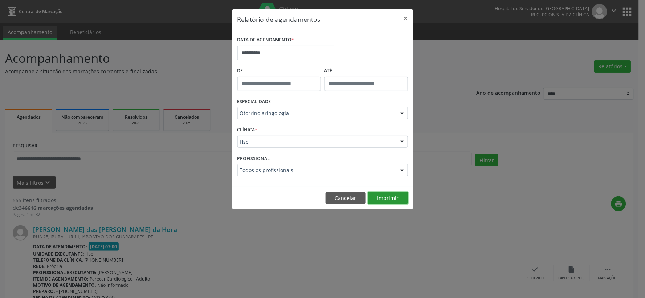
click at [387, 195] on button "Imprimir" at bounding box center [388, 198] width 40 height 12
click at [285, 123] on div "ESPECIALIDADE Otorrinolaringologia Todas as especialidades Alergologia Angiolog…" at bounding box center [323, 110] width 174 height 28
click at [291, 104] on div "ESPECIALIDADE Otorrinolaringologia Todas as especialidades Alergologia Angiolog…" at bounding box center [323, 110] width 174 height 28
click at [291, 109] on div "Otorrinolaringologia" at bounding box center [323, 113] width 171 height 12
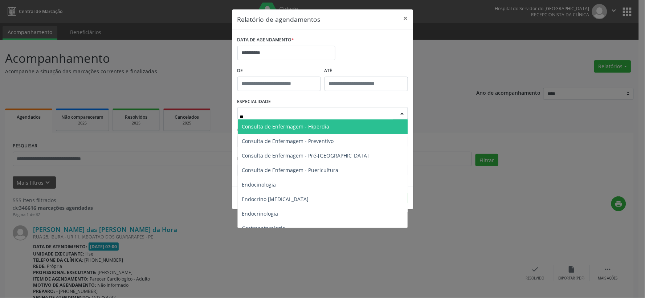
type input "***"
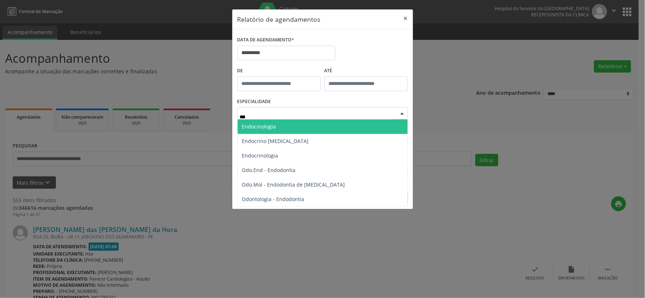
click at [289, 127] on span "Endocinologia" at bounding box center [323, 126] width 170 height 15
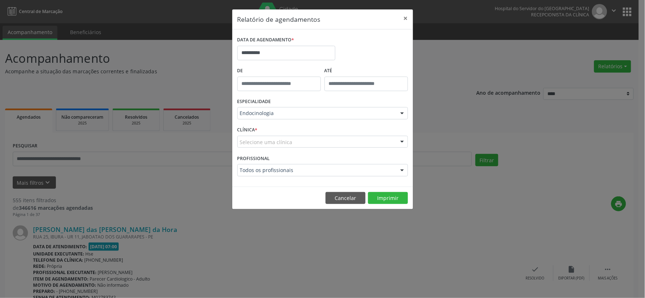
click at [288, 137] on div "Selecione uma clínica" at bounding box center [323, 142] width 171 height 12
click at [289, 139] on input "text" at bounding box center [316, 145] width 153 height 15
click at [341, 198] on button "Cancelar" at bounding box center [346, 198] width 40 height 12
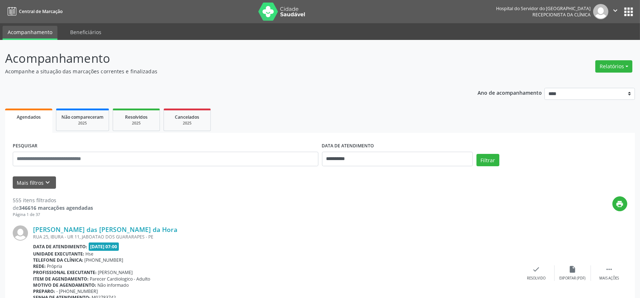
click at [620, 74] on div "Relatórios Agendamentos Procedimentos realizados" at bounding box center [613, 66] width 42 height 17
click at [616, 68] on button "Relatórios" at bounding box center [613, 66] width 37 height 12
click at [568, 84] on link "Agendamentos" at bounding box center [593, 82] width 78 height 10
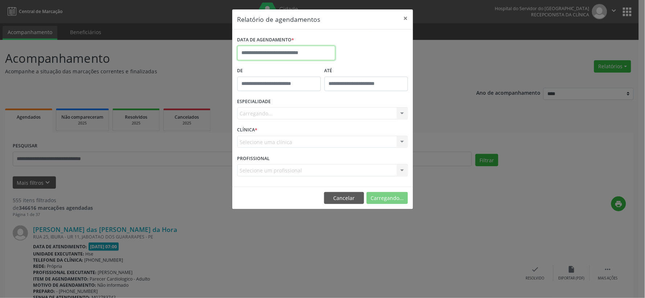
click at [292, 58] on body "**********" at bounding box center [322, 149] width 645 height 298
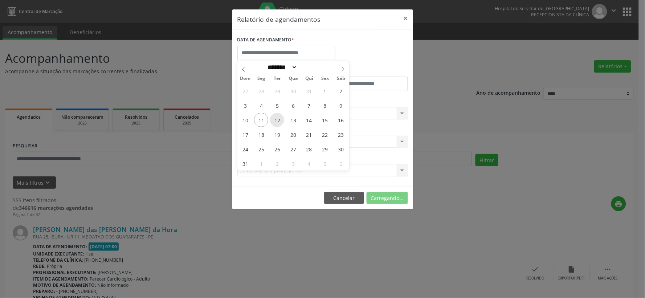
click at [273, 121] on span "12" at bounding box center [277, 120] width 14 height 14
type input "**********"
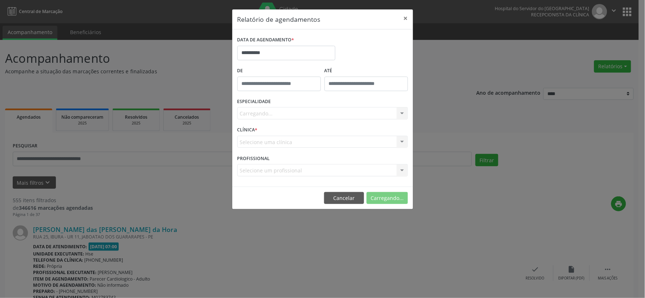
click at [287, 113] on div "Carregando... Todas as especialidades Alergologia Angiologia Arritmologia Cardi…" at bounding box center [323, 113] width 171 height 12
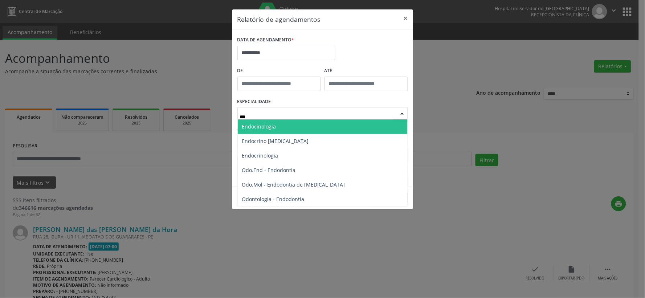
click at [291, 126] on span "Endocinologia" at bounding box center [323, 126] width 170 height 15
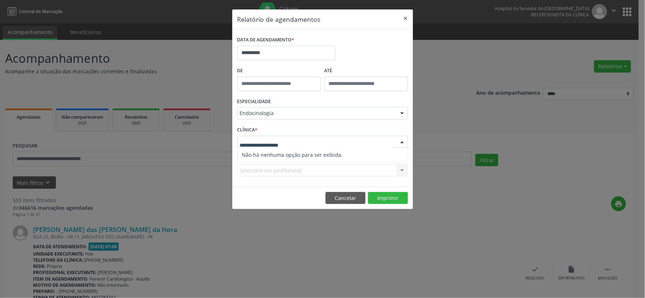
click at [284, 142] on input "text" at bounding box center [316, 145] width 153 height 15
click at [386, 198] on button "Imprimir" at bounding box center [388, 198] width 40 height 12
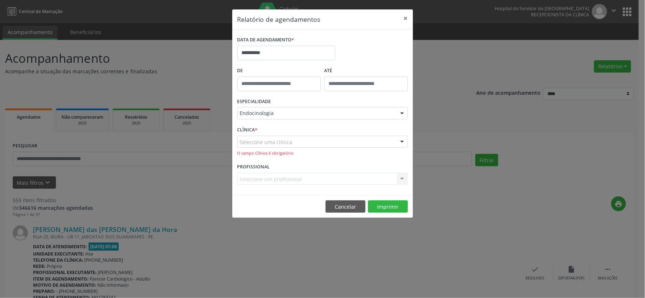
click at [308, 137] on div "Selecione uma clínica" at bounding box center [323, 142] width 171 height 12
click at [303, 153] on span "Não há nenhuma opção para ser exibida." at bounding box center [323, 155] width 170 height 15
click at [299, 136] on div at bounding box center [323, 142] width 171 height 12
click at [284, 150] on span "Não há nenhuma opção para ser exibida." at bounding box center [323, 155] width 170 height 15
click at [282, 118] on div "Endocinologia" at bounding box center [323, 113] width 171 height 12
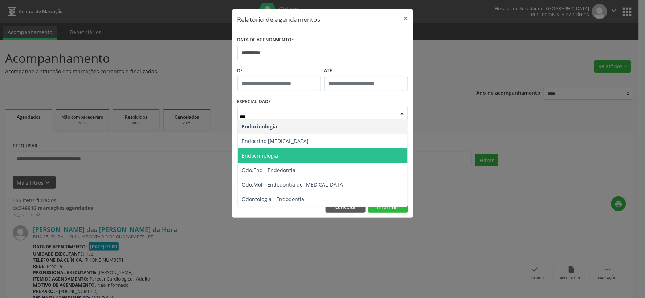
click at [290, 157] on span "Endocrinologia" at bounding box center [323, 156] width 170 height 15
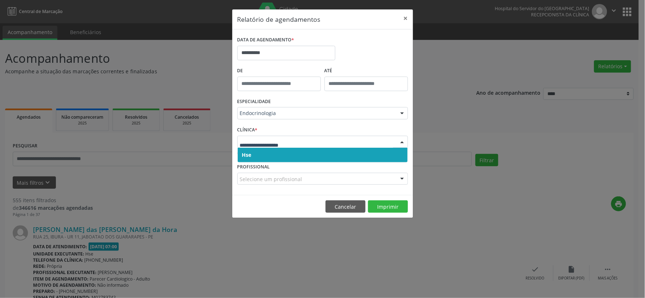
click at [286, 158] on span "Hse" at bounding box center [323, 155] width 170 height 15
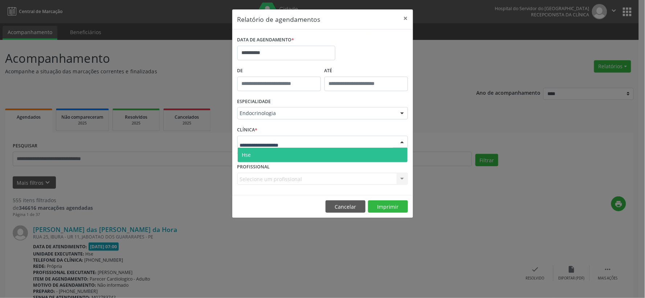
click at [282, 158] on span "Hse" at bounding box center [323, 155] width 170 height 15
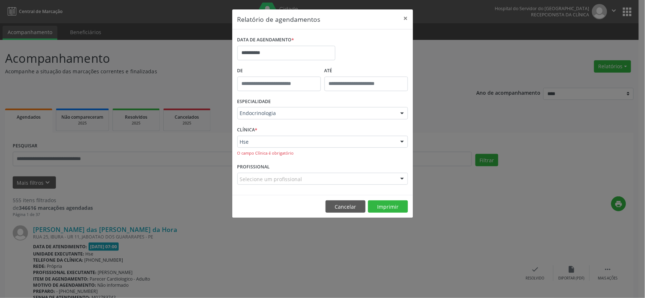
click at [308, 178] on div "Selecione um profissional" at bounding box center [323, 179] width 171 height 12
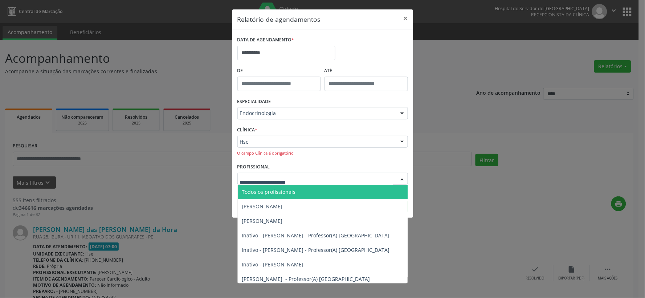
click at [337, 161] on div "CLÍNICA * Hse Hse Nenhum resultado encontrado para: " " Não há nenhuma opção pa…" at bounding box center [323, 143] width 174 height 37
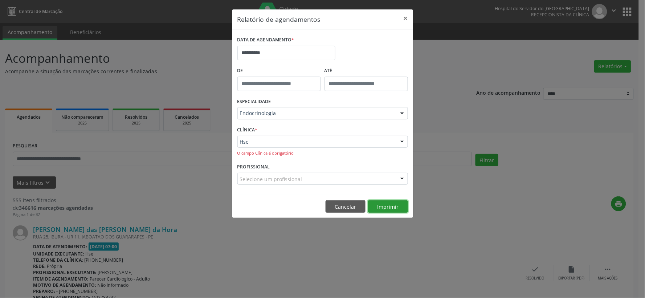
click at [388, 206] on button "Imprimir" at bounding box center [388, 206] width 40 height 12
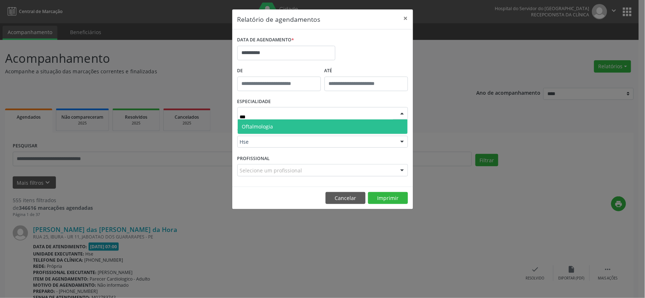
type input "****"
click at [257, 127] on span "Oftalmologia" at bounding box center [257, 126] width 31 height 7
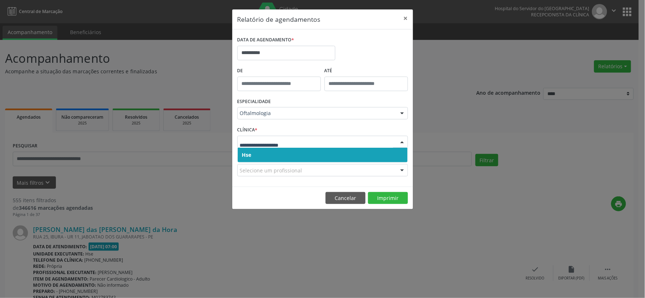
click at [267, 161] on span "Hse" at bounding box center [323, 155] width 170 height 15
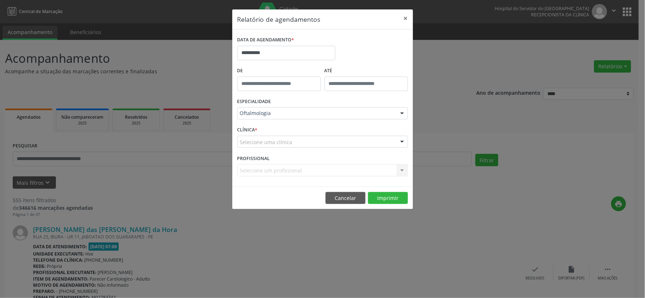
click at [270, 148] on div "CLÍNICA * Selecione uma clínica Hse Nenhum resultado encontrado para: " " Não h…" at bounding box center [323, 139] width 174 height 28
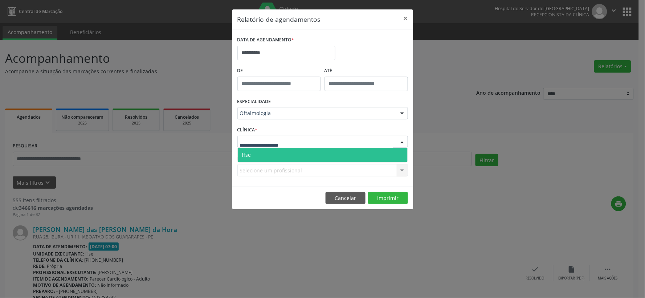
click at [266, 155] on span "Hse" at bounding box center [323, 155] width 170 height 15
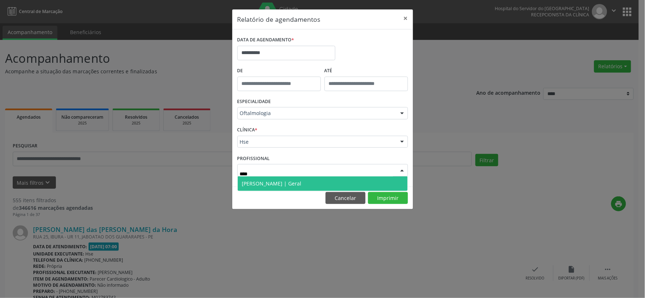
type input "*****"
click at [270, 181] on span "[PERSON_NAME] | Geral" at bounding box center [272, 183] width 60 height 7
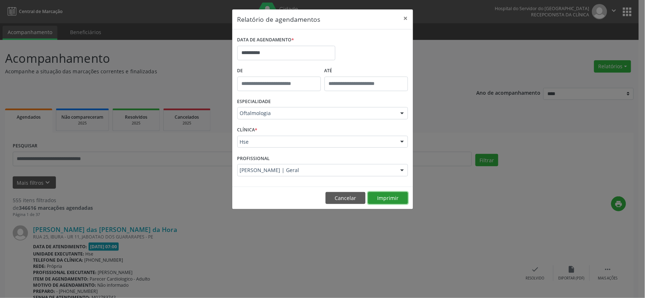
click at [382, 201] on button "Imprimir" at bounding box center [388, 198] width 40 height 12
